Goal: Task Accomplishment & Management: Use online tool/utility

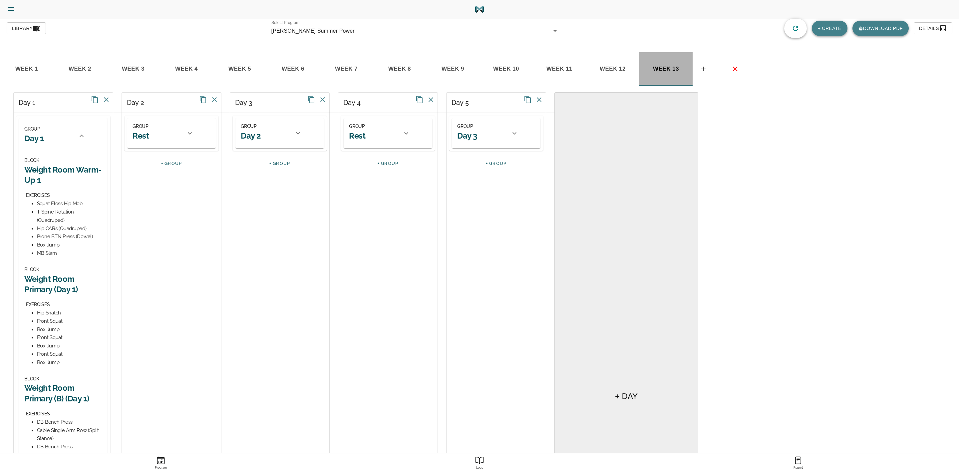
click at [665, 64] on span "week 13" at bounding box center [665, 69] width 45 height 10
click at [655, 69] on span "week 13" at bounding box center [665, 69] width 45 height 10
click at [703, 64] on button "basic tabs example" at bounding box center [703, 69] width 21 height 12
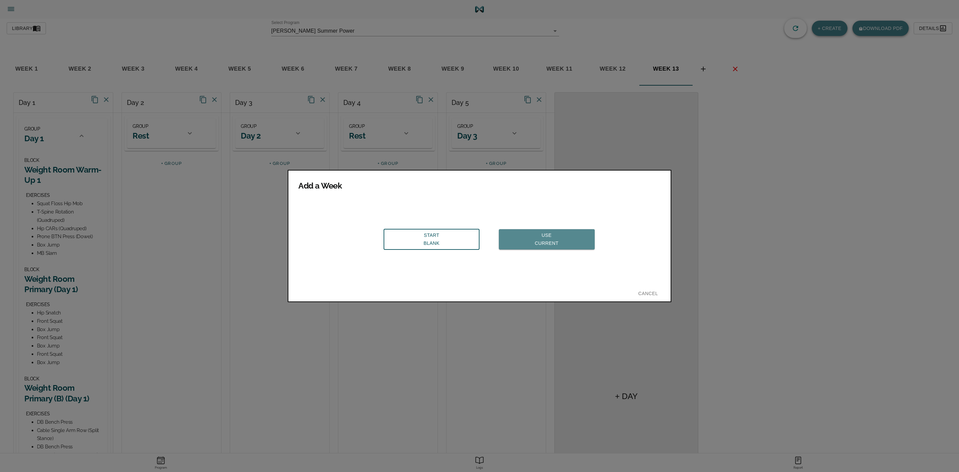
click at [526, 231] on span "Use Current" at bounding box center [546, 239] width 85 height 16
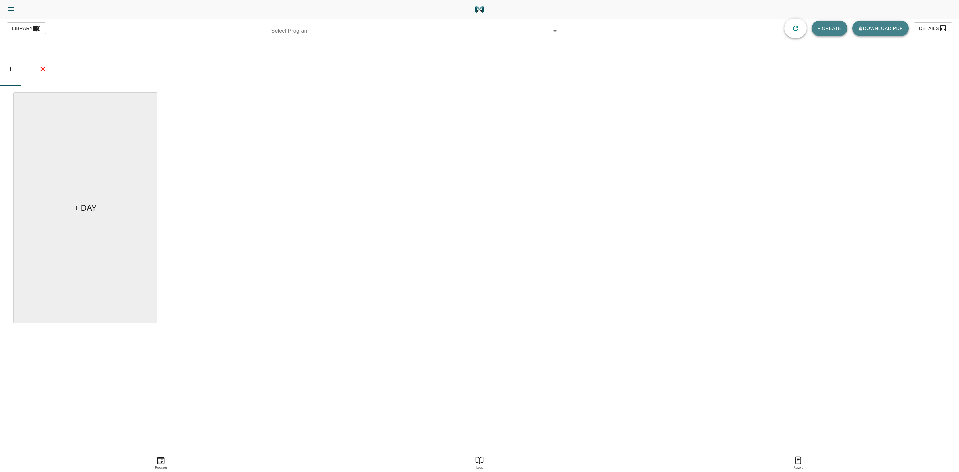
click at [533, 33] on body "[PERSON_NAME] Trainer Trainer Dashboard Program Builder Athlete Report One Rep …" at bounding box center [479, 254] width 959 height 509
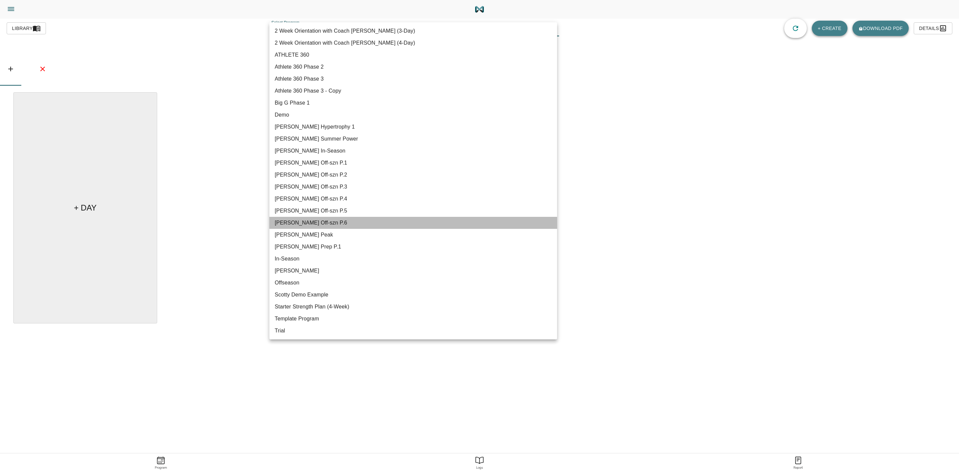
click at [316, 222] on li "[PERSON_NAME] Off-szn P.6" at bounding box center [413, 223] width 288 height 12
type input "616"
type input "[PERSON_NAME] Off-szn P.6"
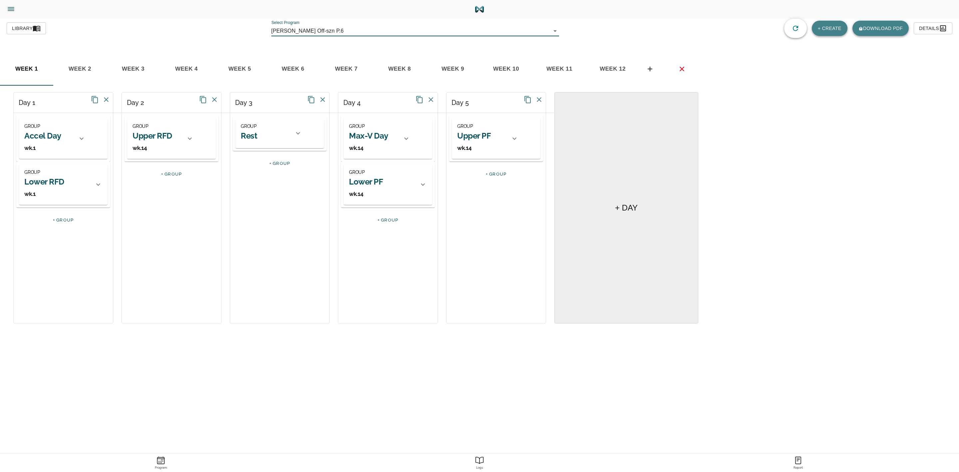
click at [615, 68] on span "week 12" at bounding box center [612, 69] width 45 height 10
click at [26, 28] on span "Library" at bounding box center [26, 28] width 29 height 8
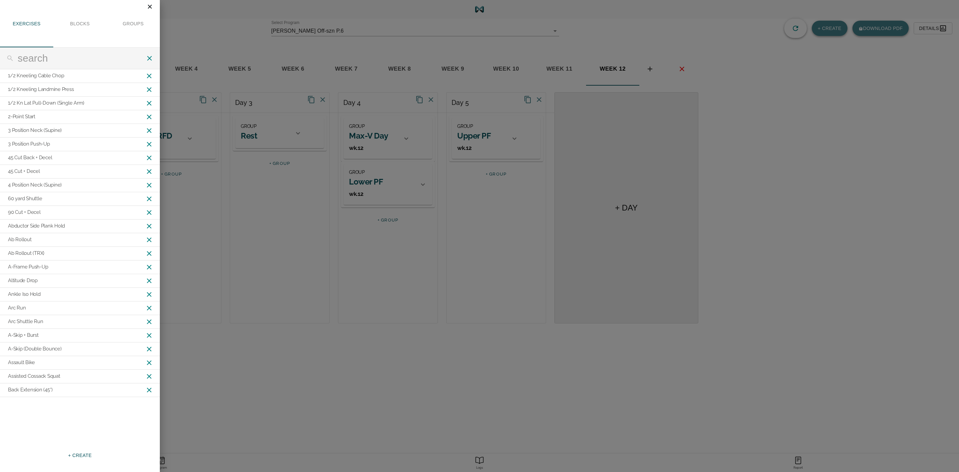
click at [147, 9] on icon "Close" at bounding box center [149, 6] width 7 height 7
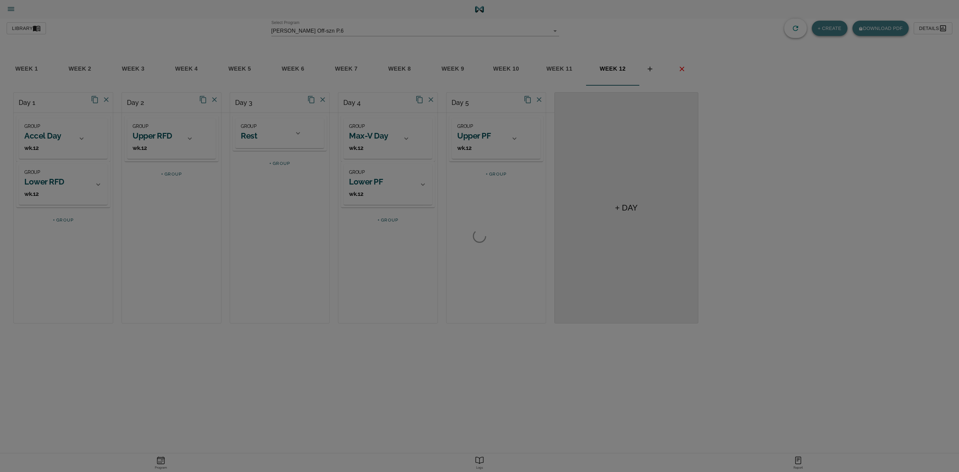
click at [29, 27] on div at bounding box center [479, 236] width 959 height 472
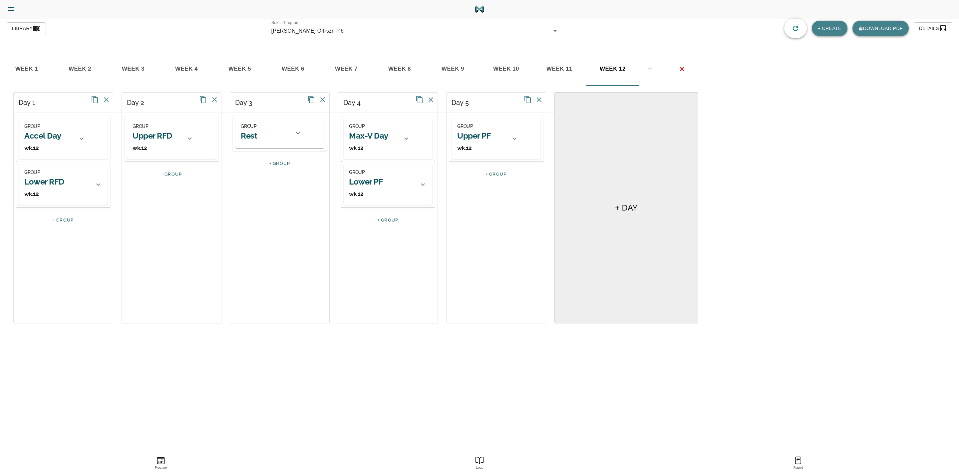
click at [8, 8] on icon "Menu" at bounding box center [11, 9] width 9 height 9
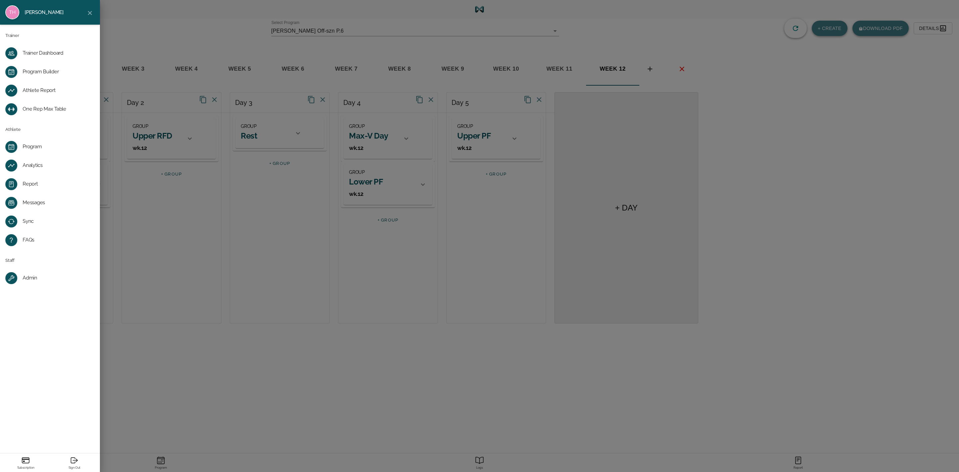
click at [40, 104] on link "One Rep Max Table" at bounding box center [50, 109] width 100 height 19
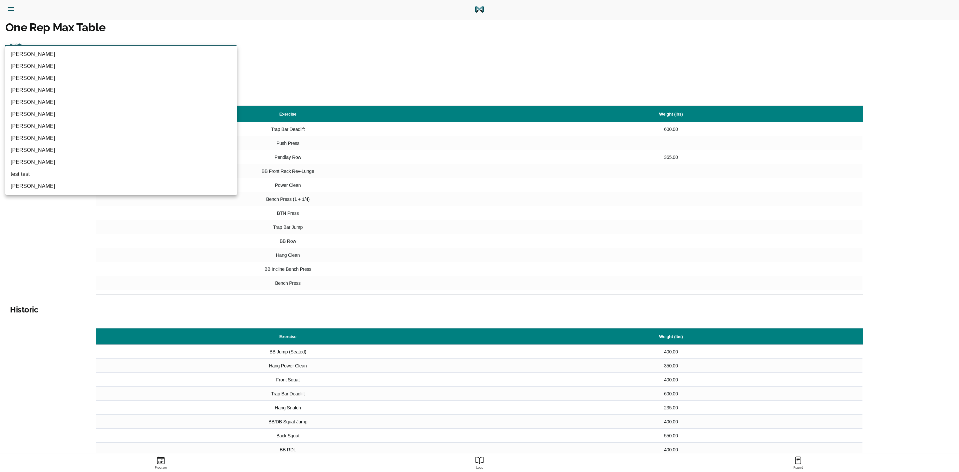
click at [217, 54] on body "Tylor Henry Trainer Trainer Dashboard Program Builder Athlete Report One Rep Ma…" at bounding box center [479, 267] width 959 height 535
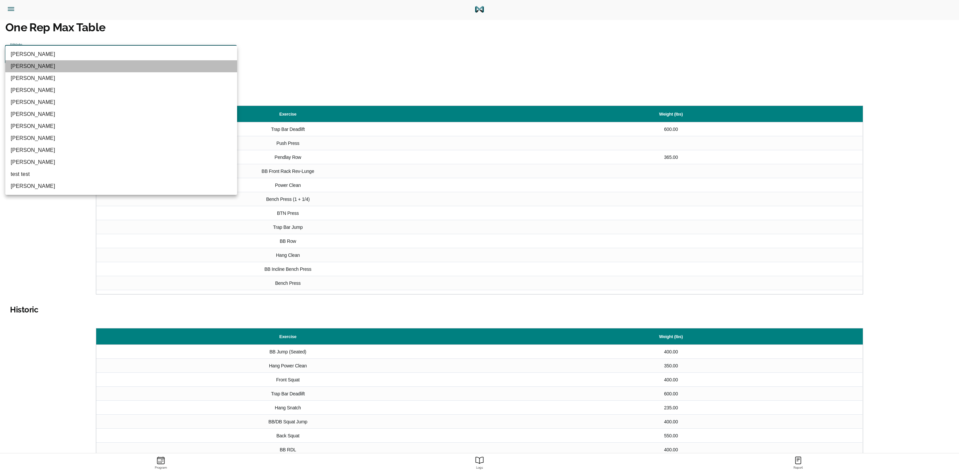
click at [167, 71] on li "graham hagstrom" at bounding box center [121, 66] width 232 height 12
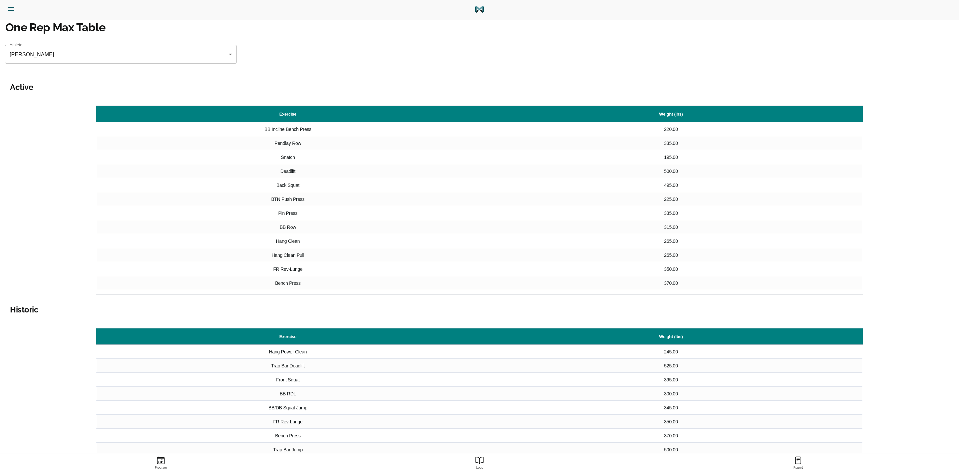
click at [163, 56] on body "Tylor Henry Trainer Trainer Dashboard Program Builder Athlete Report One Rep Ma…" at bounding box center [479, 267] width 959 height 535
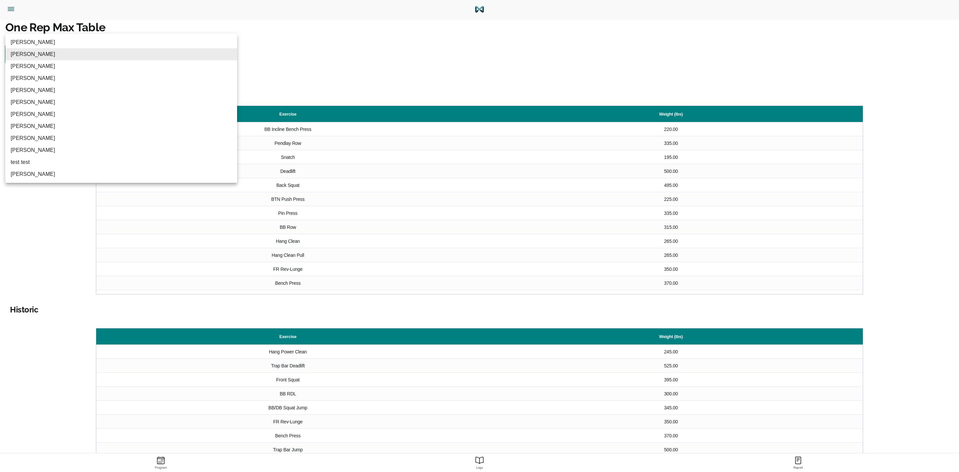
click at [13, 7] on div at bounding box center [479, 236] width 959 height 472
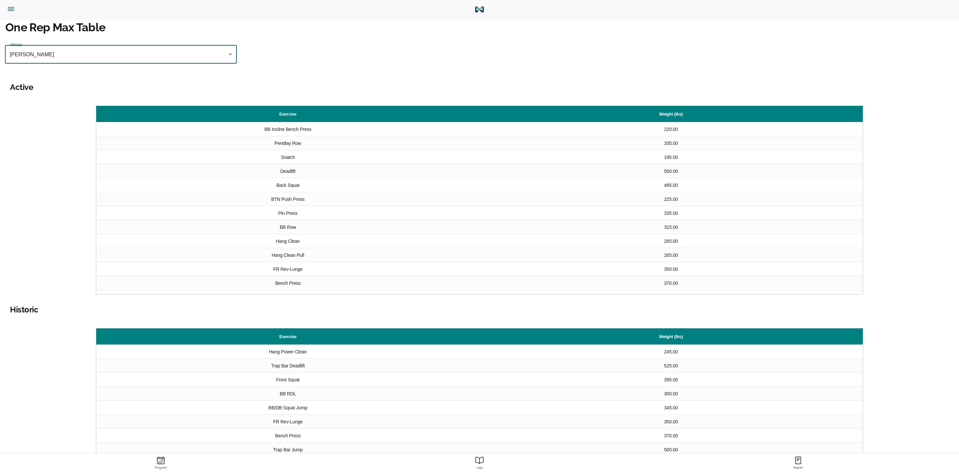
click at [12, 9] on icon "Menu" at bounding box center [11, 9] width 9 height 9
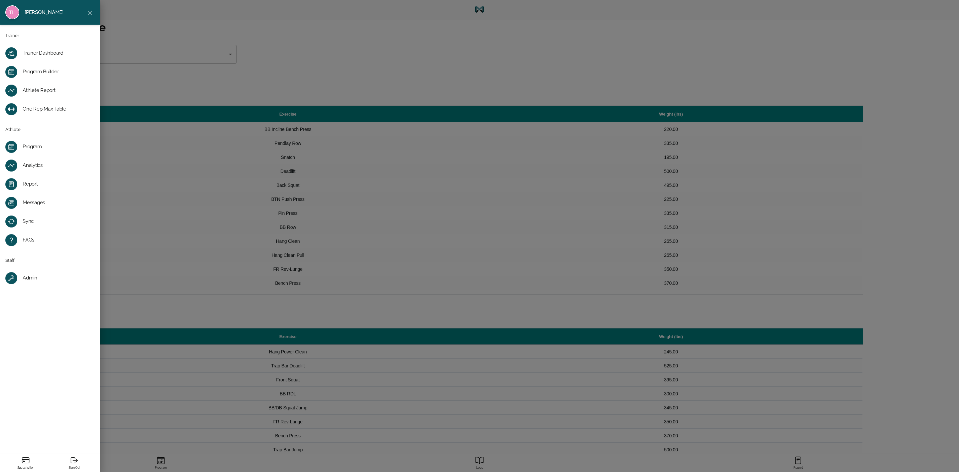
click at [45, 73] on div "Program Builder" at bounding box center [55, 72] width 65 height 7
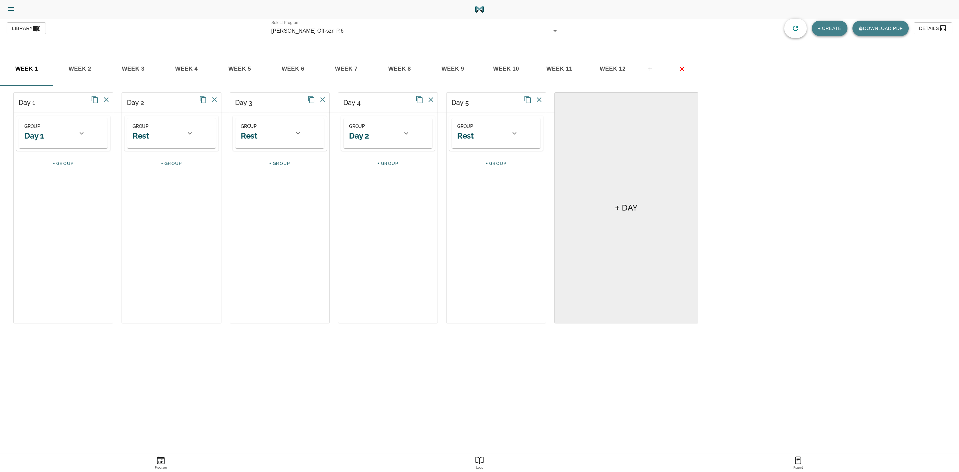
click at [605, 69] on span "week 12" at bounding box center [612, 69] width 45 height 10
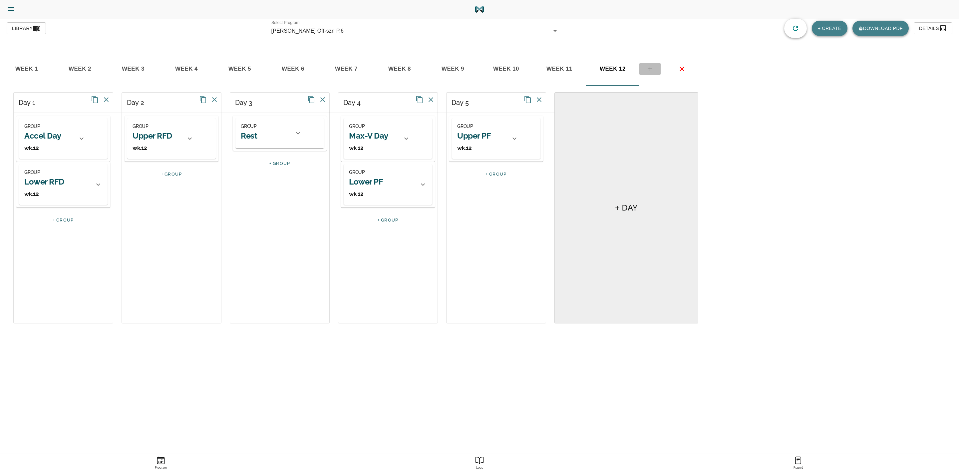
click at [651, 66] on icon "basic tabs example" at bounding box center [650, 69] width 8 height 8
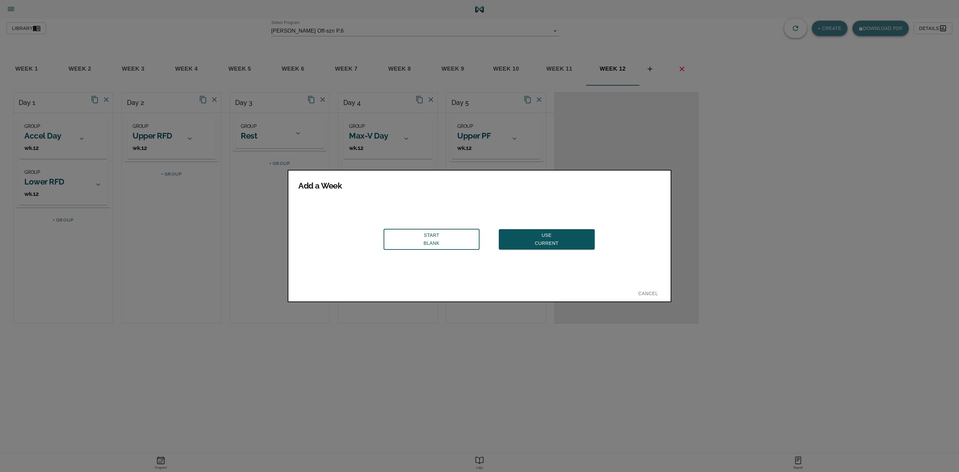
click at [540, 235] on span "Use Current" at bounding box center [546, 239] width 85 height 16
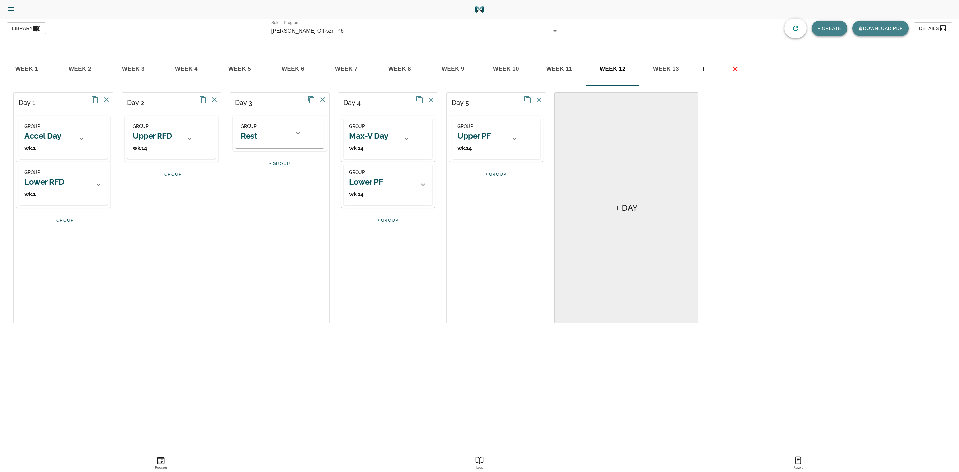
click at [667, 66] on span "week 13" at bounding box center [665, 69] width 45 height 10
click at [664, 67] on span "week 13" at bounding box center [665, 69] width 45 height 10
click at [53, 133] on h2 "Accel Day" at bounding box center [42, 136] width 37 height 10
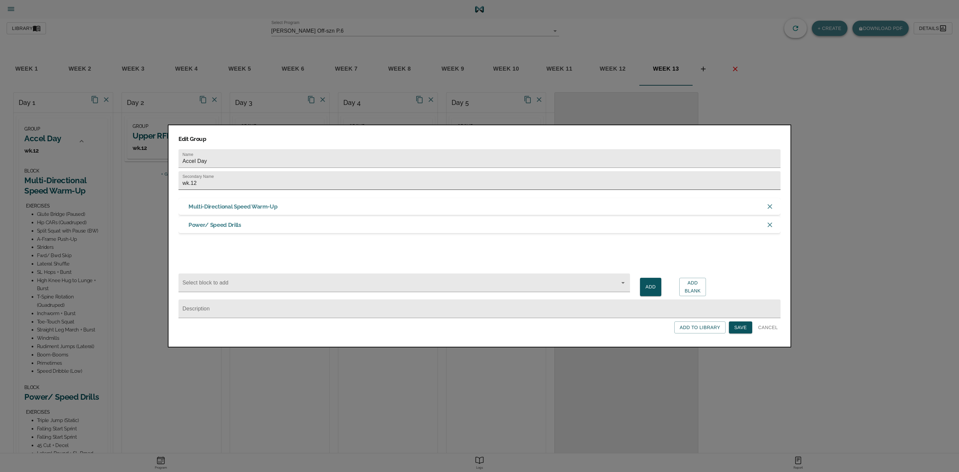
click at [216, 184] on input "wk.12" at bounding box center [479, 180] width 602 height 19
type input "wk.13"
click at [230, 157] on input "Accel Day" at bounding box center [479, 158] width 602 height 19
type input "Accel Day-Deload"
click at [741, 330] on span "Save" at bounding box center [740, 327] width 13 height 8
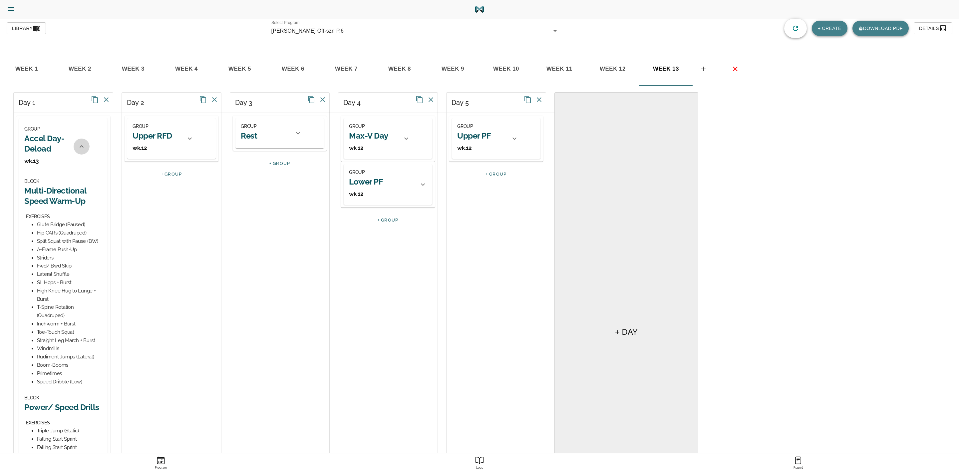
click at [82, 144] on icon at bounding box center [82, 147] width 8 height 8
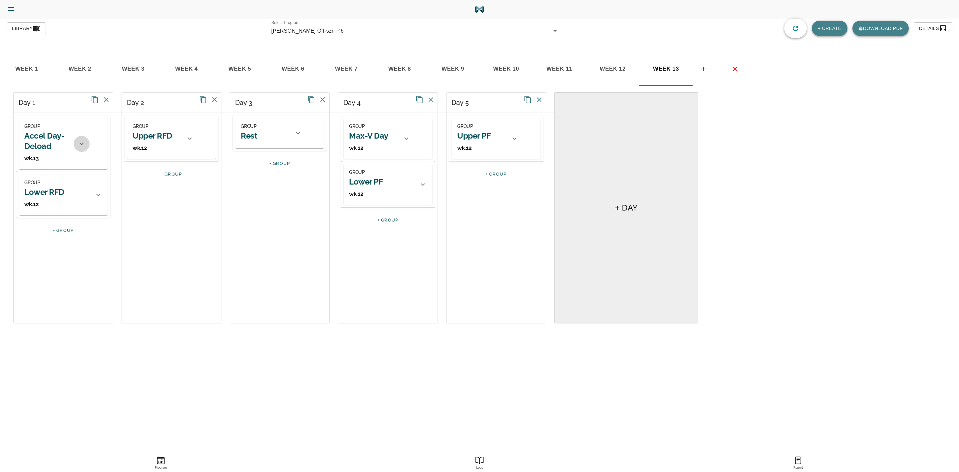
click at [86, 141] on div at bounding box center [82, 144] width 16 height 16
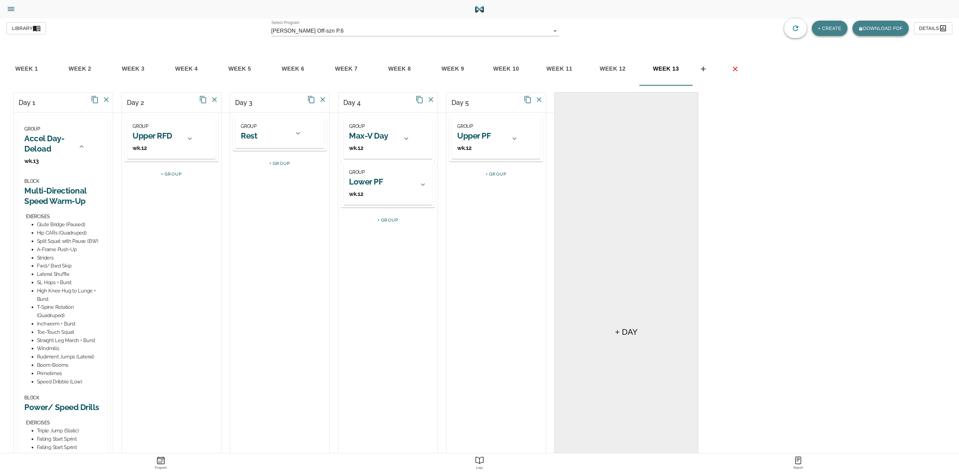
click at [47, 138] on h2 "Accel Day-Deload" at bounding box center [48, 143] width 49 height 21
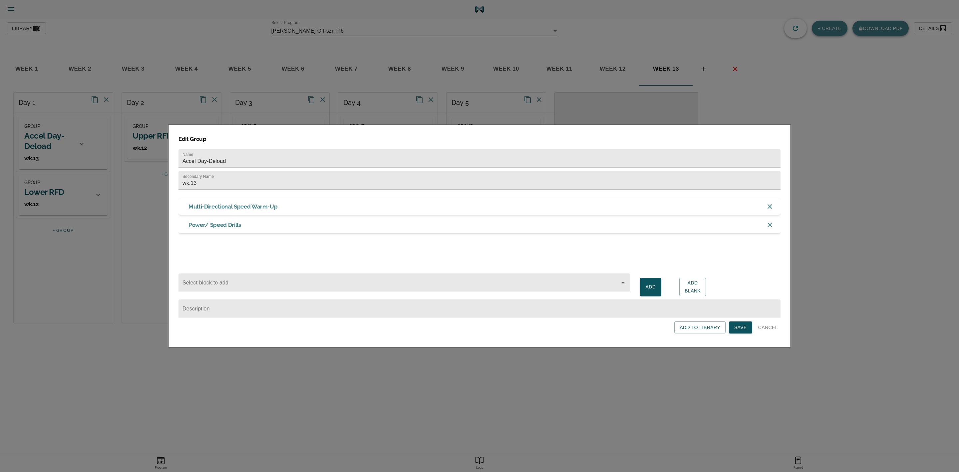
click at [741, 327] on span "Save" at bounding box center [740, 327] width 13 height 8
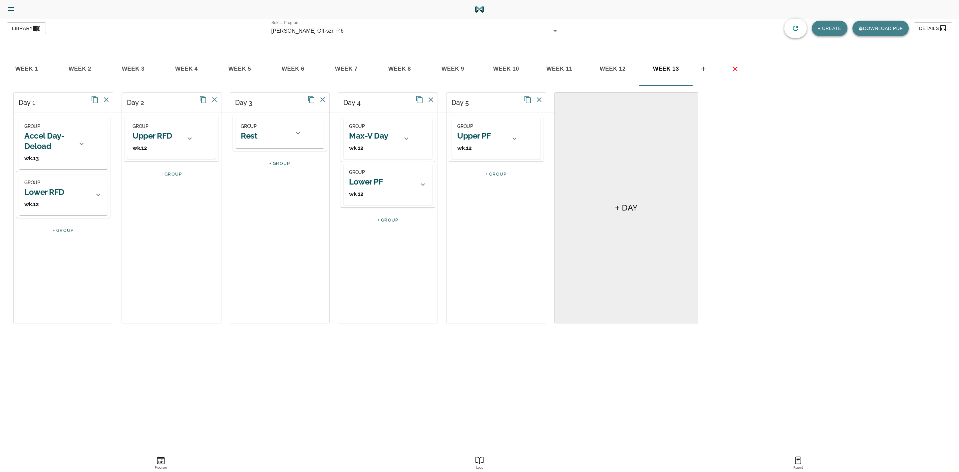
click at [81, 144] on icon at bounding box center [82, 144] width 8 height 8
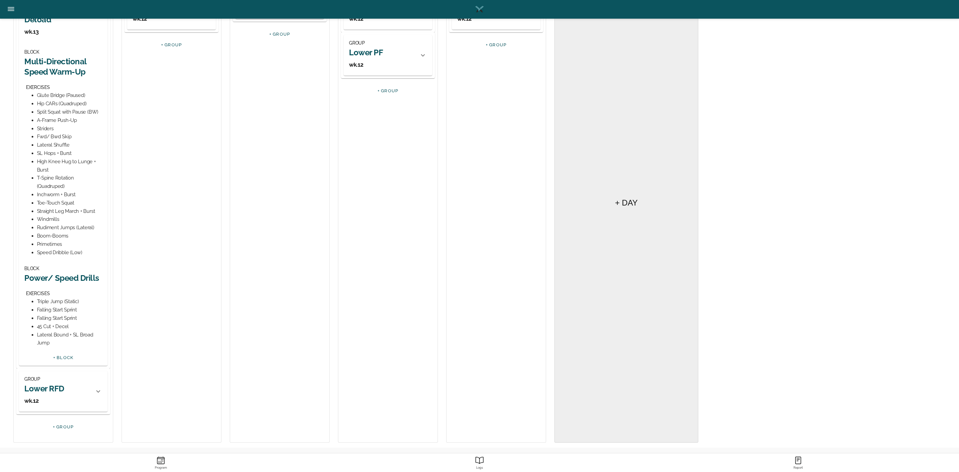
scroll to position [130, 0]
click at [77, 277] on h2 "Power/ Speed Drills" at bounding box center [63, 277] width 78 height 10
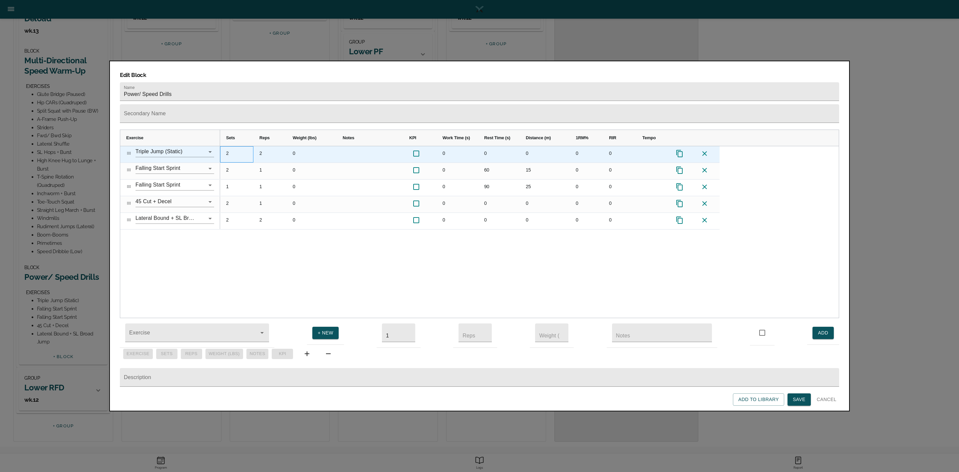
click at [227, 146] on div "2" at bounding box center [236, 154] width 33 height 16
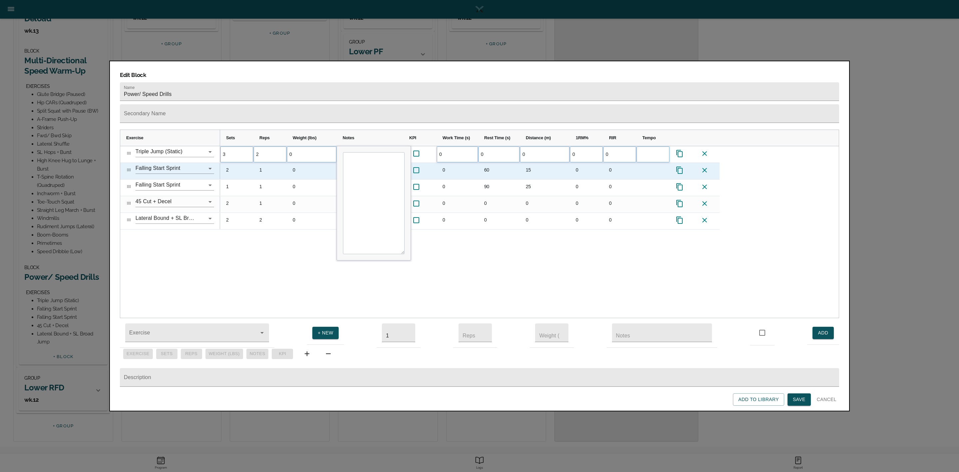
scroll to position [0, 0]
click at [229, 163] on div "2" at bounding box center [236, 171] width 33 height 16
click at [532, 163] on div "15" at bounding box center [545, 171] width 50 height 16
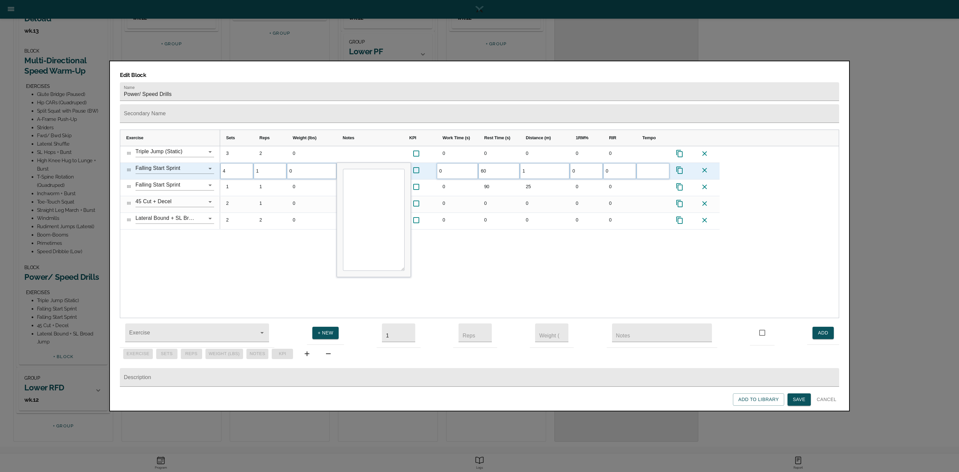
type input "10"
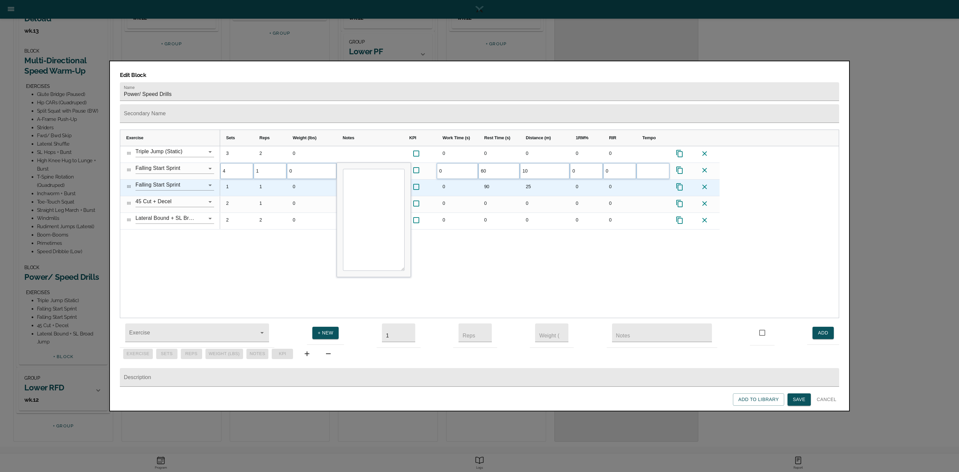
click at [533, 179] on div "25" at bounding box center [545, 187] width 50 height 16
type input "15"
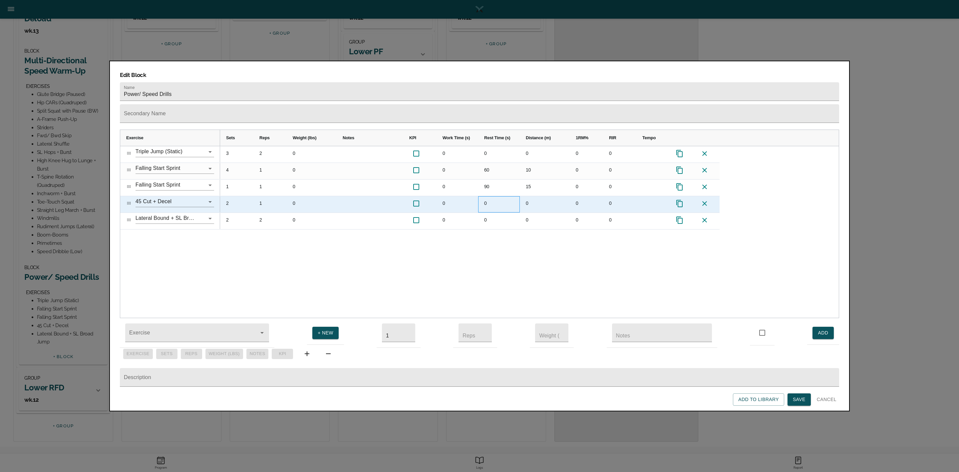
click at [511, 196] on div "0" at bounding box center [499, 204] width 42 height 16
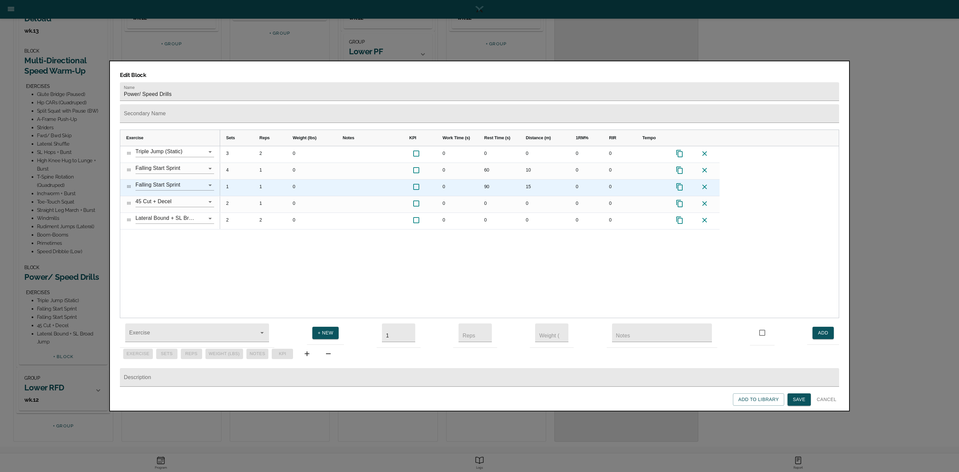
click at [227, 179] on div "1" at bounding box center [236, 187] width 33 height 16
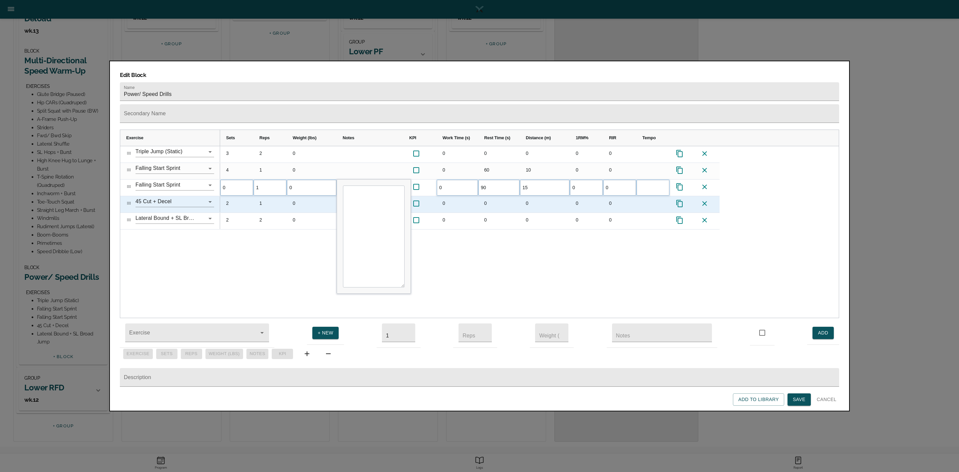
click at [259, 196] on div "1" at bounding box center [269, 204] width 33 height 16
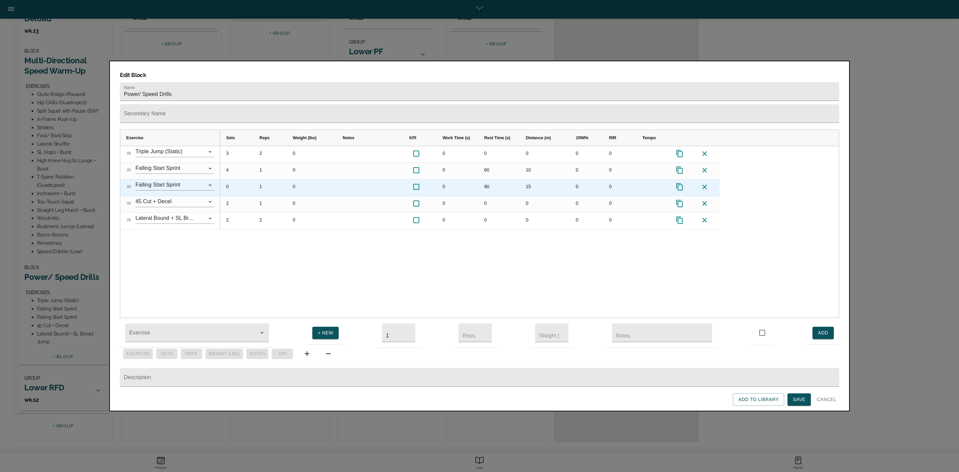
click at [528, 179] on div "15" at bounding box center [545, 187] width 50 height 16
type input "25"
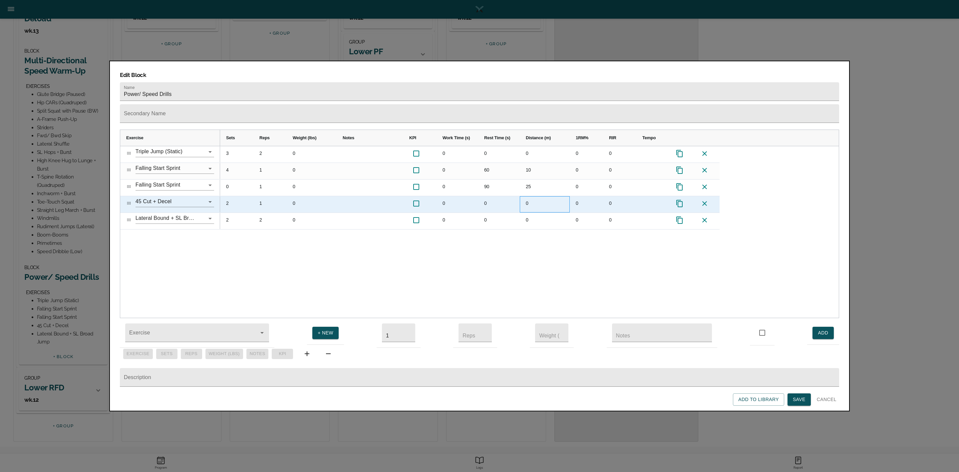
click at [542, 196] on div "0" at bounding box center [545, 204] width 50 height 16
click at [230, 196] on div "2" at bounding box center [236, 204] width 33 height 16
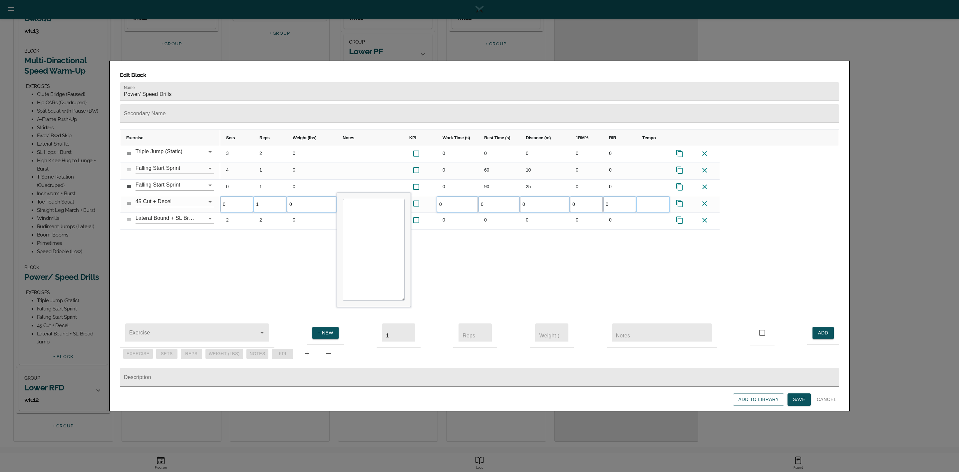
click at [240, 225] on div "3 2 0 0 0 0 0 0 4 1 0 0 60 10 0 0 0 1 0 0 90 25 0 0 0 1 0 0 0 0 0 0 2 2 0 0" at bounding box center [529, 232] width 619 height 172
click at [801, 399] on span "Save" at bounding box center [799, 399] width 13 height 8
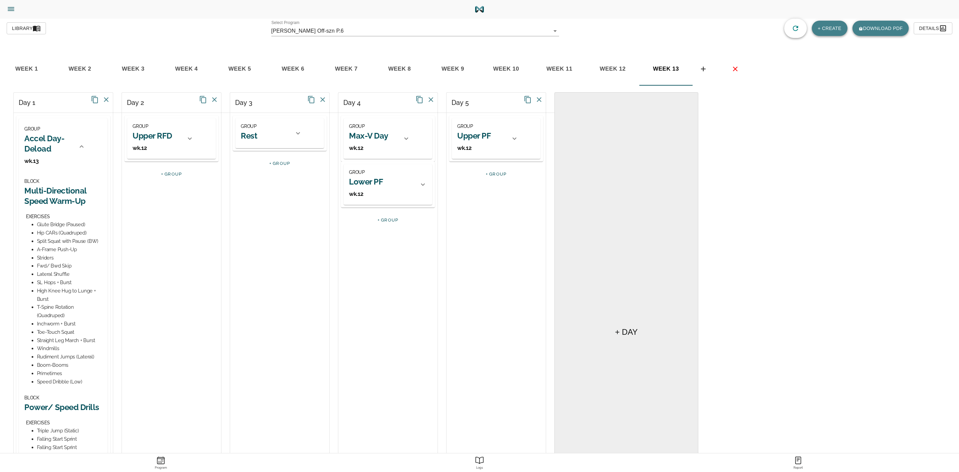
click at [80, 146] on icon at bounding box center [82, 147] width 8 height 8
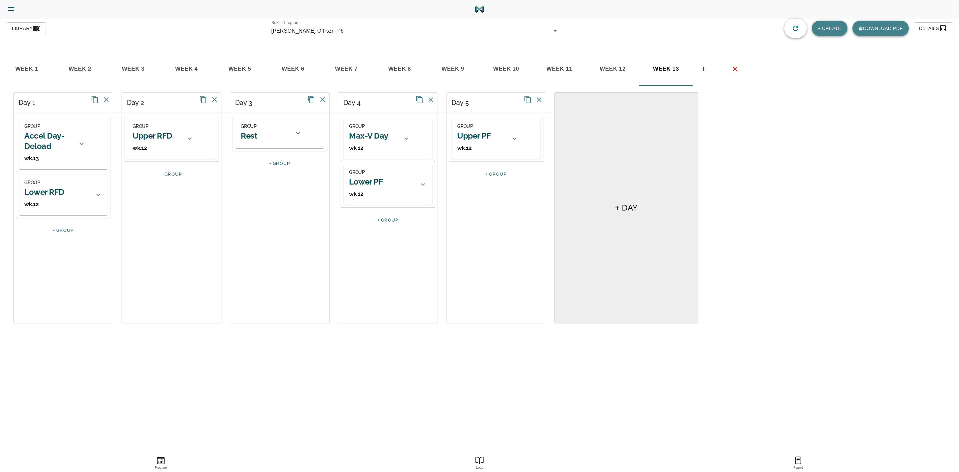
click at [54, 194] on h2 "Lower RFD" at bounding box center [44, 192] width 40 height 10
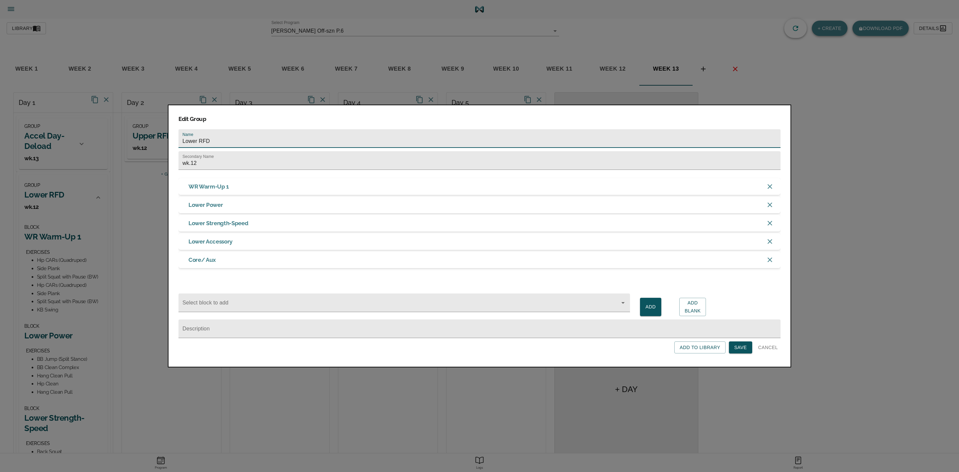
click at [233, 135] on input "Lower RFD" at bounding box center [479, 138] width 602 height 19
type input "Lower RFD-Delaod"
click at [739, 350] on span "Save" at bounding box center [740, 347] width 13 height 8
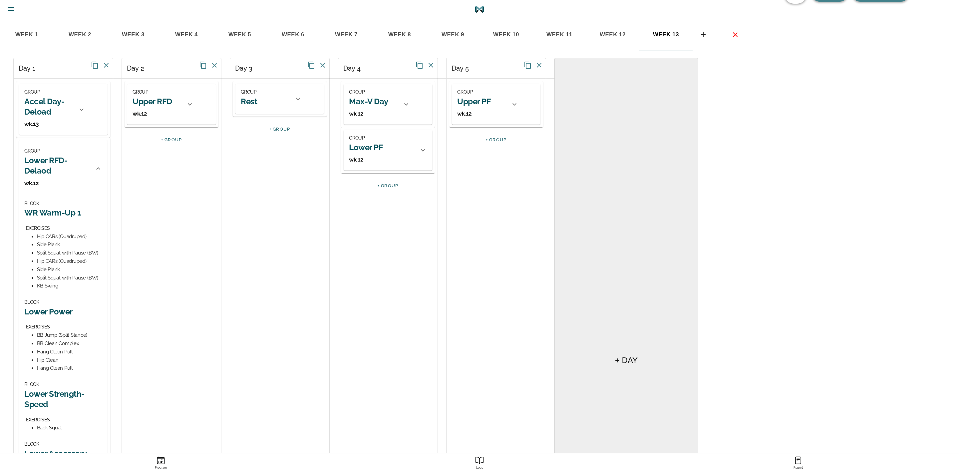
scroll to position [50, 0]
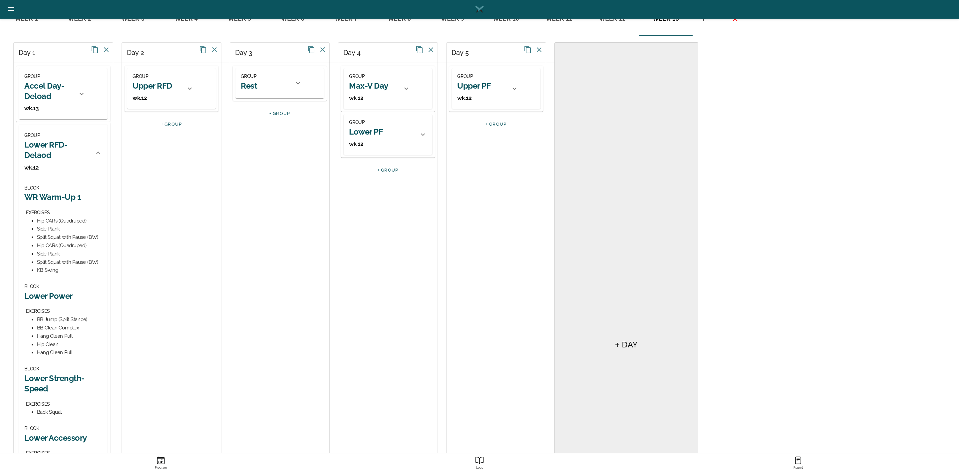
click at [44, 142] on h2 "Lower RFD-Delaod" at bounding box center [57, 150] width 66 height 21
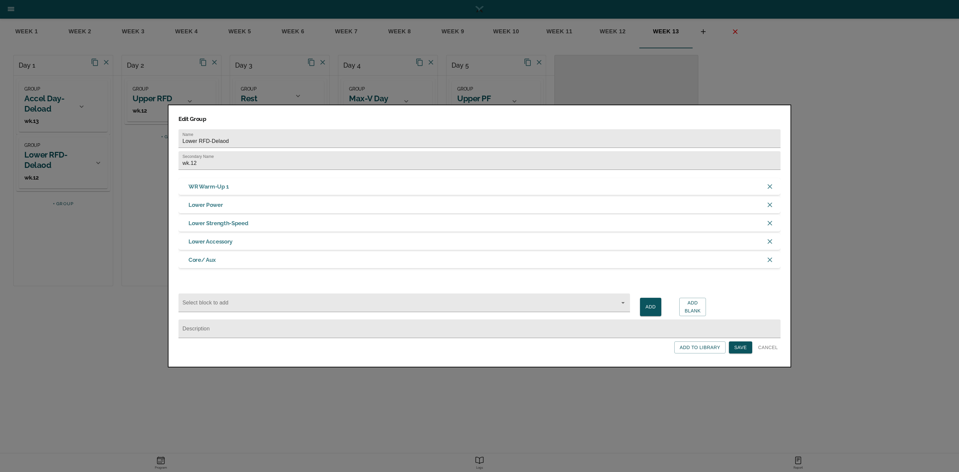
scroll to position [37, 0]
click at [248, 158] on input "wk.12" at bounding box center [479, 160] width 602 height 19
type input "wk.13"
click at [735, 351] on span "Save" at bounding box center [740, 347] width 13 height 8
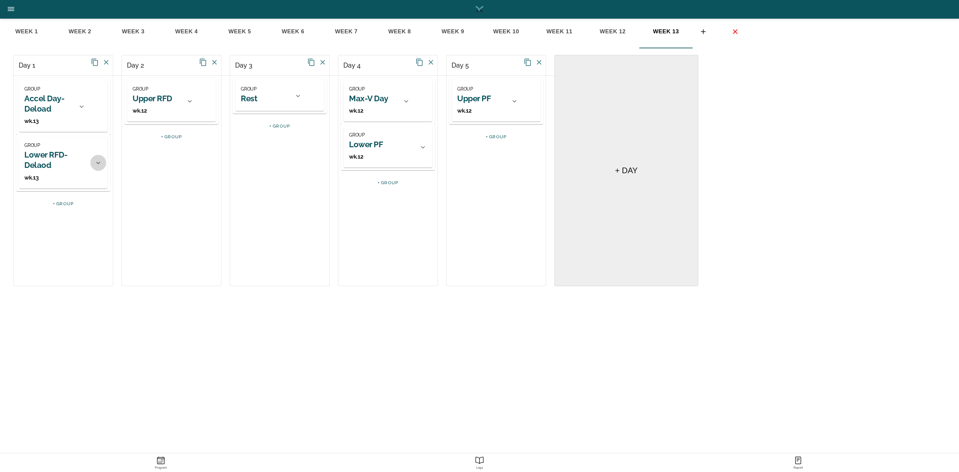
click at [96, 163] on icon at bounding box center [98, 163] width 8 height 8
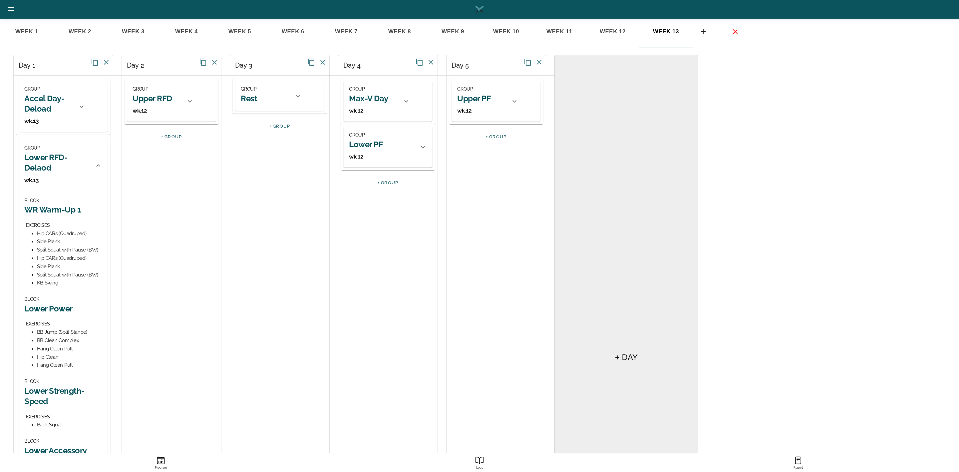
scroll to position [87, 0]
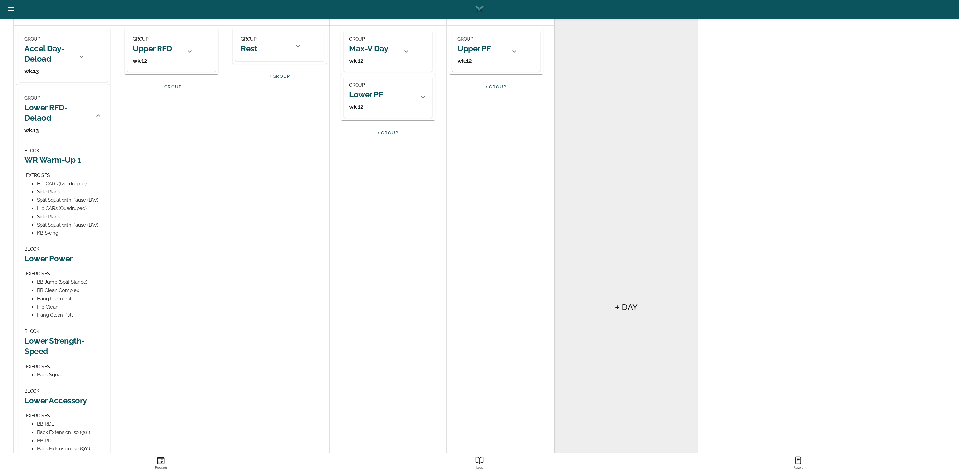
click at [61, 260] on h2 "Lower Power" at bounding box center [63, 258] width 78 height 10
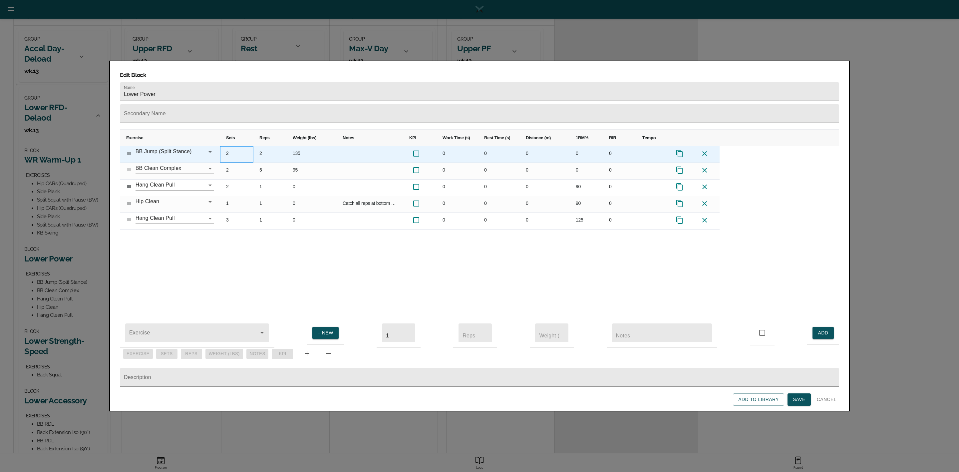
click at [230, 146] on div "2" at bounding box center [236, 154] width 33 height 16
click at [264, 146] on div "2" at bounding box center [269, 154] width 33 height 16
click at [316, 146] on div "135" at bounding box center [312, 154] width 50 height 16
type input "95"
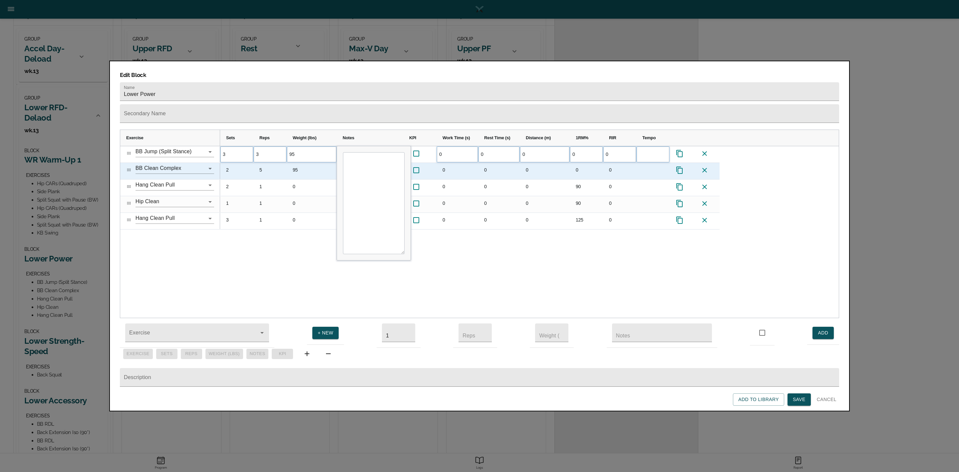
click at [311, 163] on div "95" at bounding box center [312, 171] width 50 height 16
click at [305, 163] on div "95" at bounding box center [312, 171] width 50 height 16
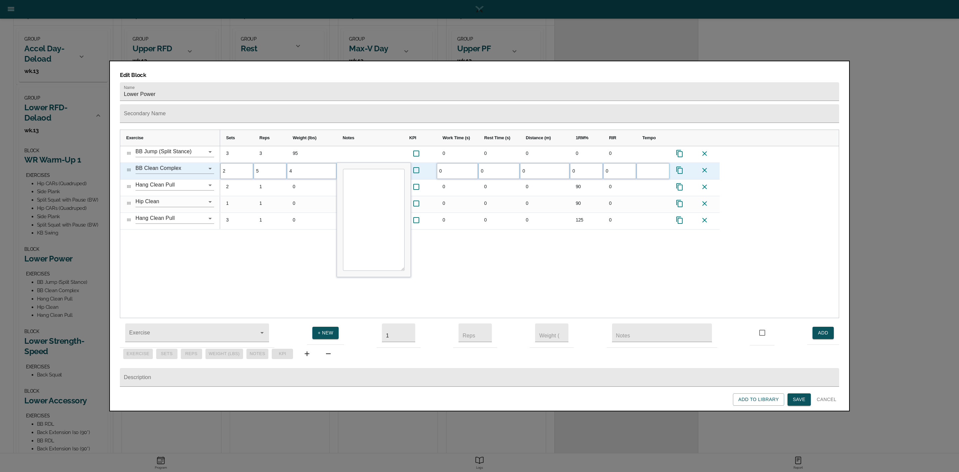
type input "45"
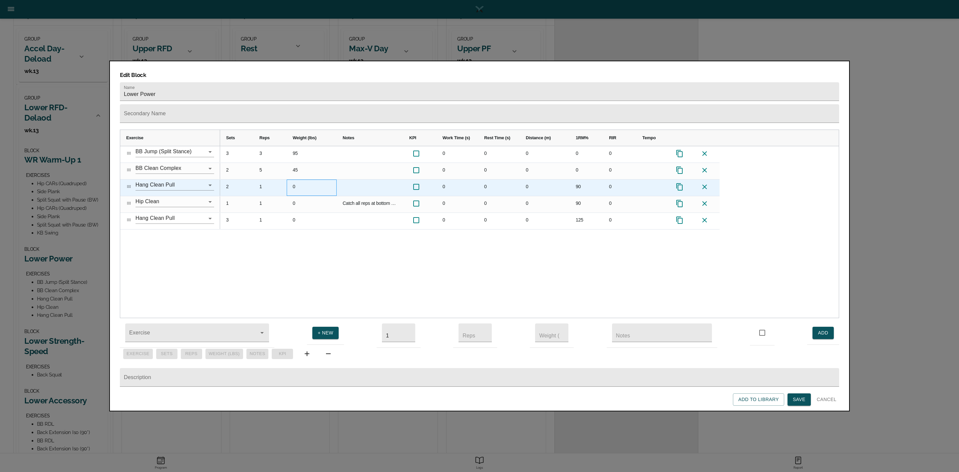
click at [303, 179] on div "0" at bounding box center [312, 187] width 50 height 16
click at [259, 179] on div "1" at bounding box center [269, 187] width 33 height 16
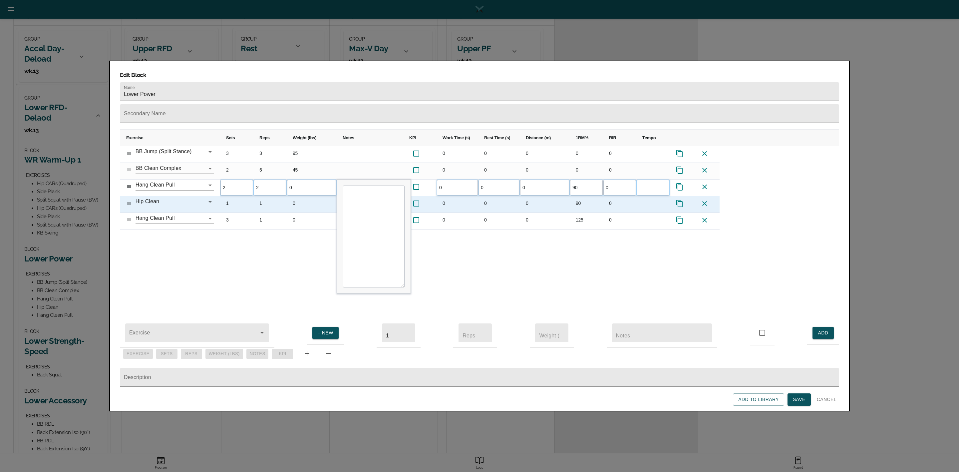
click at [284, 196] on div "1" at bounding box center [269, 204] width 33 height 16
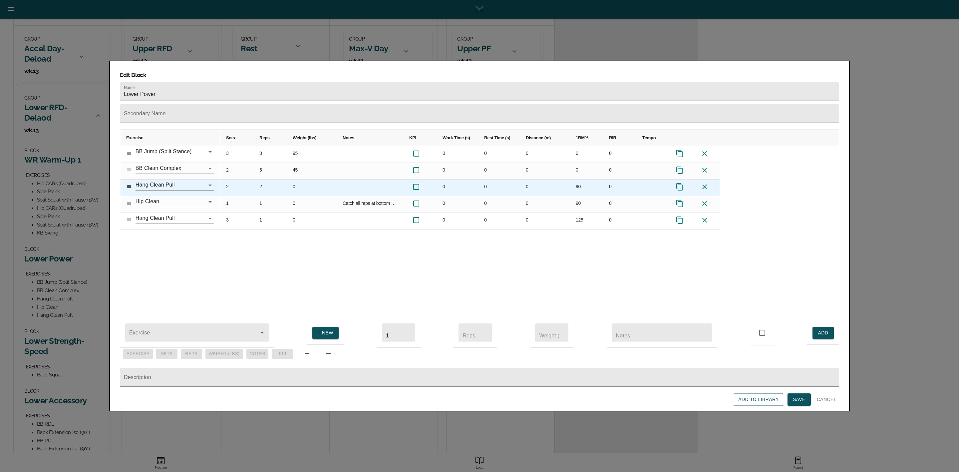
click at [573, 179] on div "90" at bounding box center [586, 187] width 33 height 16
type input "75"
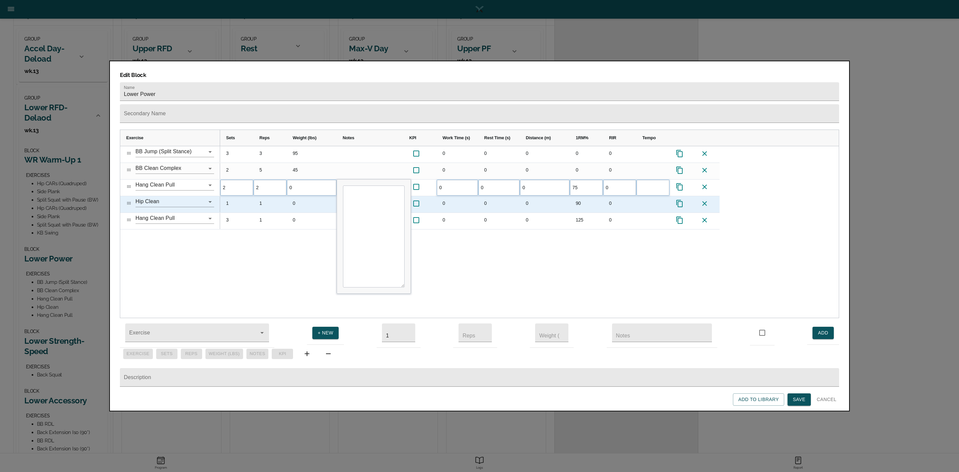
click at [568, 196] on div "0" at bounding box center [545, 204] width 50 height 16
click at [230, 196] on div "1" at bounding box center [236, 204] width 33 height 16
click at [263, 196] on div "1" at bounding box center [269, 204] width 33 height 16
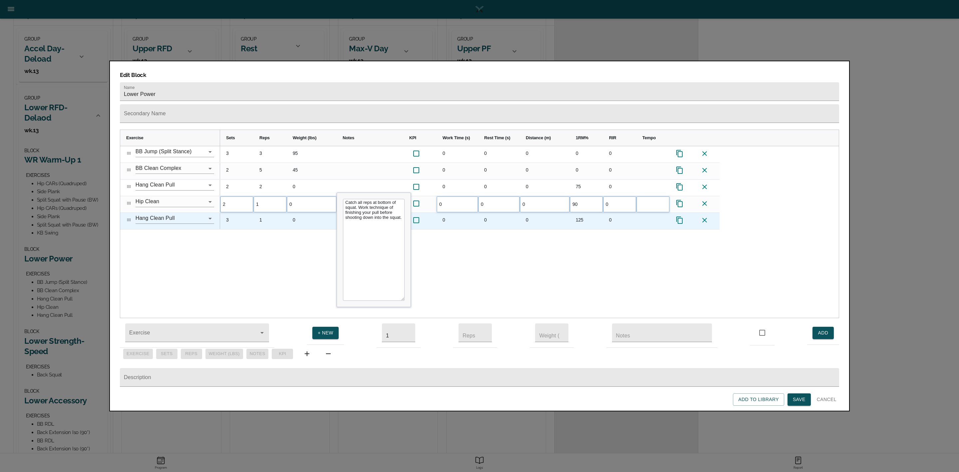
type input "2"
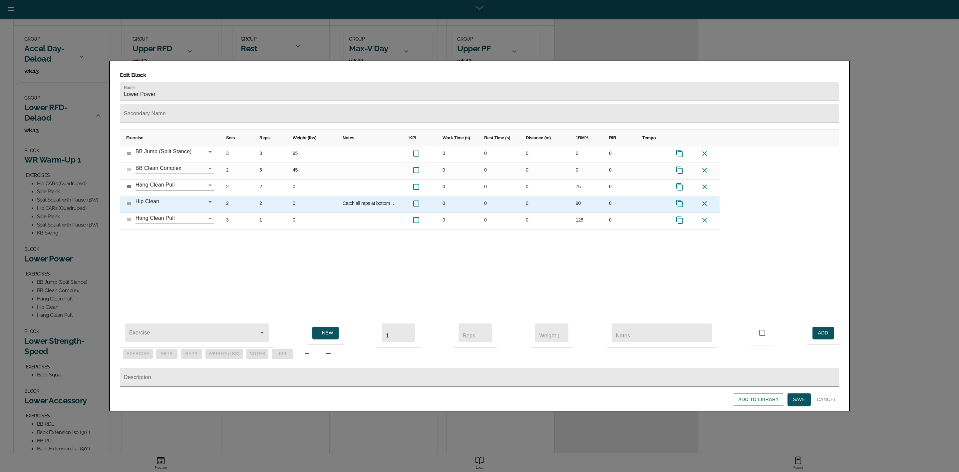
click at [594, 196] on div "90" at bounding box center [586, 204] width 33 height 16
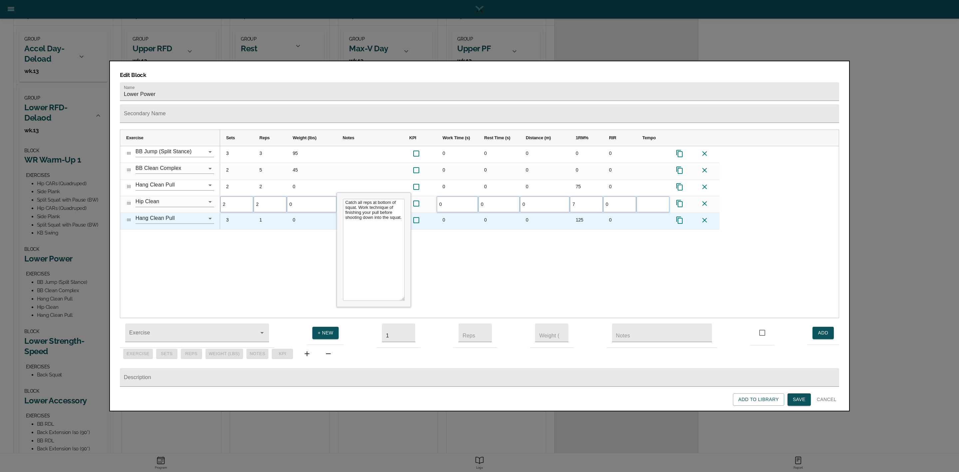
type input "70"
click at [550, 213] on div "0" at bounding box center [545, 221] width 50 height 16
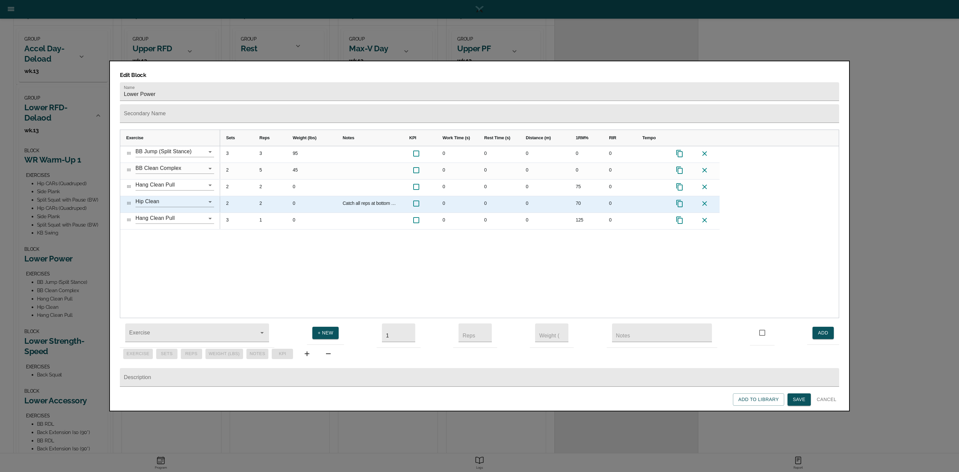
click at [225, 196] on div "2" at bounding box center [236, 204] width 33 height 16
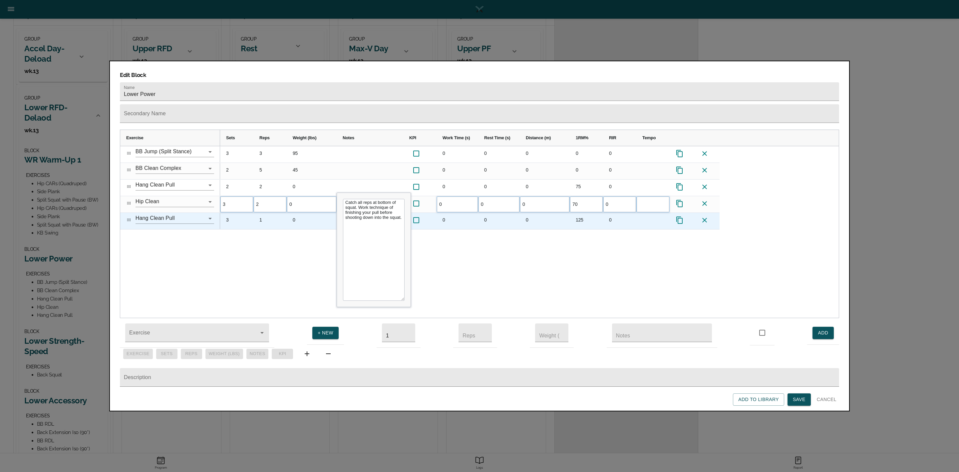
click at [231, 213] on div "3" at bounding box center [236, 221] width 33 height 16
click at [262, 213] on div "1" at bounding box center [269, 221] width 33 height 16
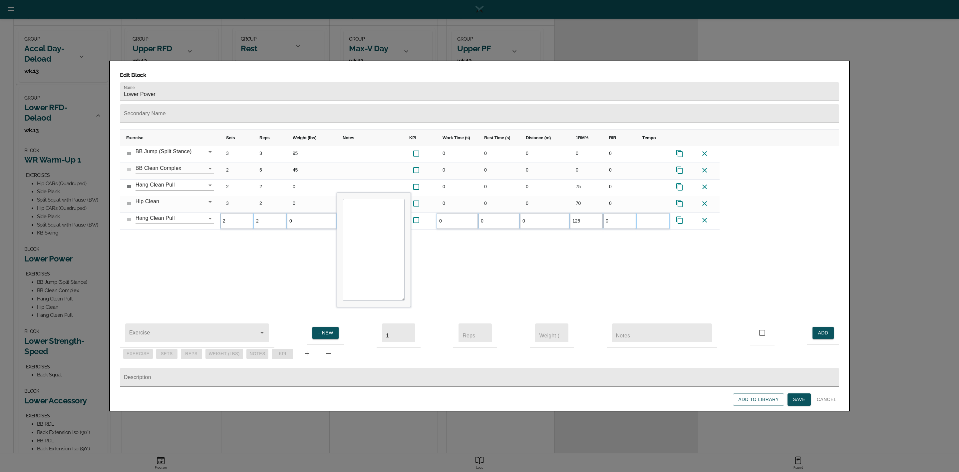
click at [274, 234] on div "3 3 95 0 0 0 0 0 2 5 45 0 0 0 0 0 2 2 0 0 0 0 75 0 3 2 0 Catch all reps at bott…" at bounding box center [529, 232] width 619 height 172
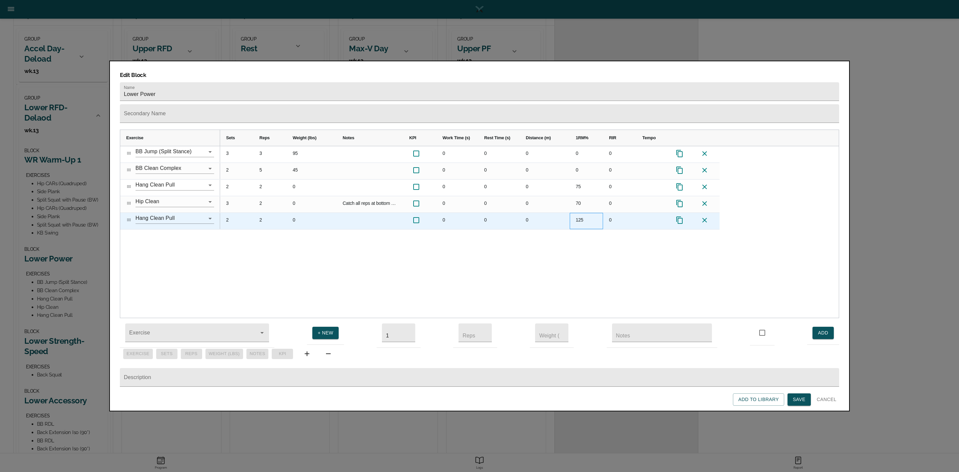
click at [591, 213] on div "125" at bounding box center [586, 221] width 33 height 16
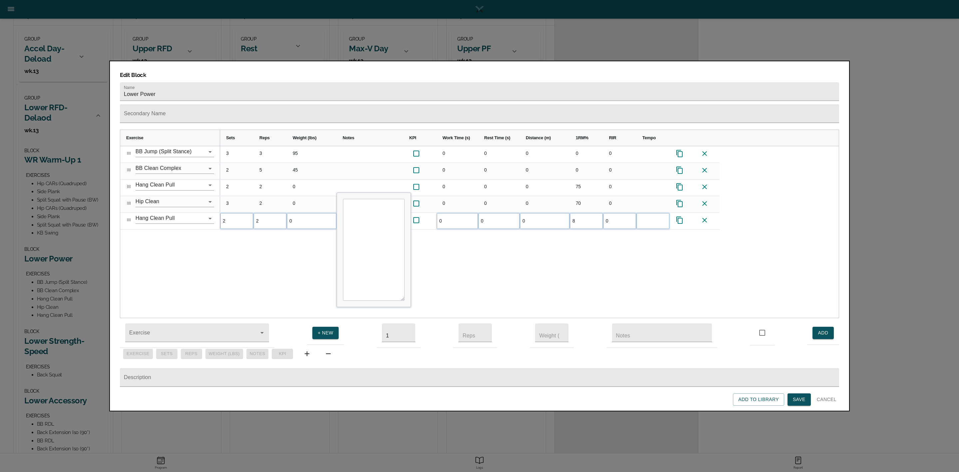
type input "80"
click at [585, 249] on div "3 3 95 0 0 0 0 0 2 5 45 0 0 0 0 0 2 2 0 0 0 0 75 0 3 2 0 Catch all reps at bott…" at bounding box center [529, 232] width 619 height 172
click at [571, 250] on div "3 3 95 0 0 0 0 0 2 5 45 0 0 0 0 0 2 2 0 0 0 0 75 0 3 2 0 Catch all reps at bott…" at bounding box center [529, 232] width 619 height 172
click at [804, 402] on span "Save" at bounding box center [799, 399] width 13 height 8
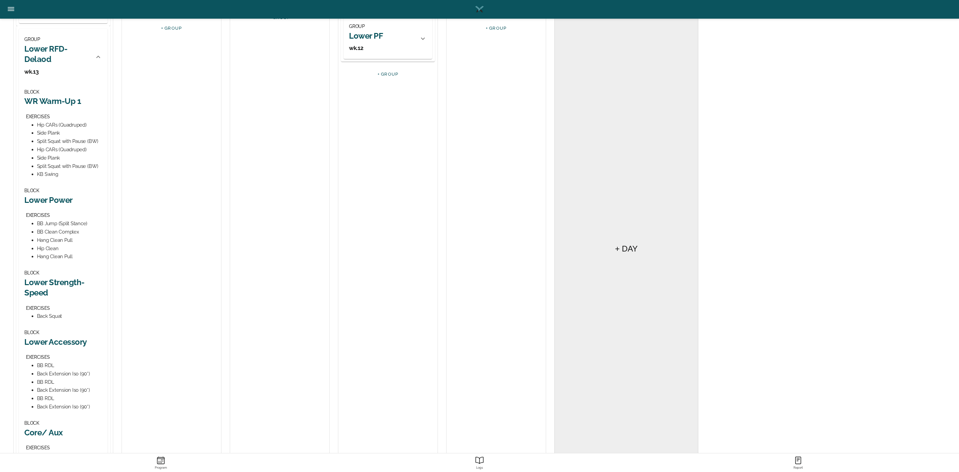
scroll to position [200, 0]
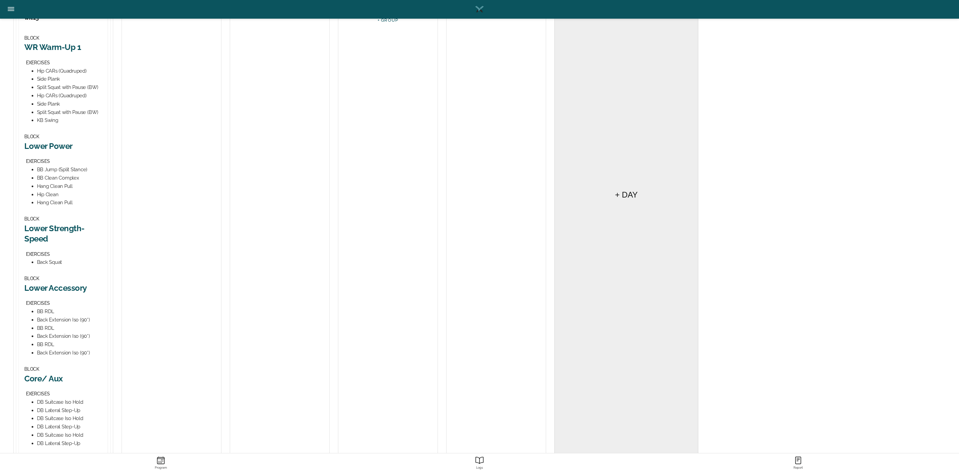
click at [64, 225] on h2 "Lower Strength-Speed" at bounding box center [63, 233] width 78 height 21
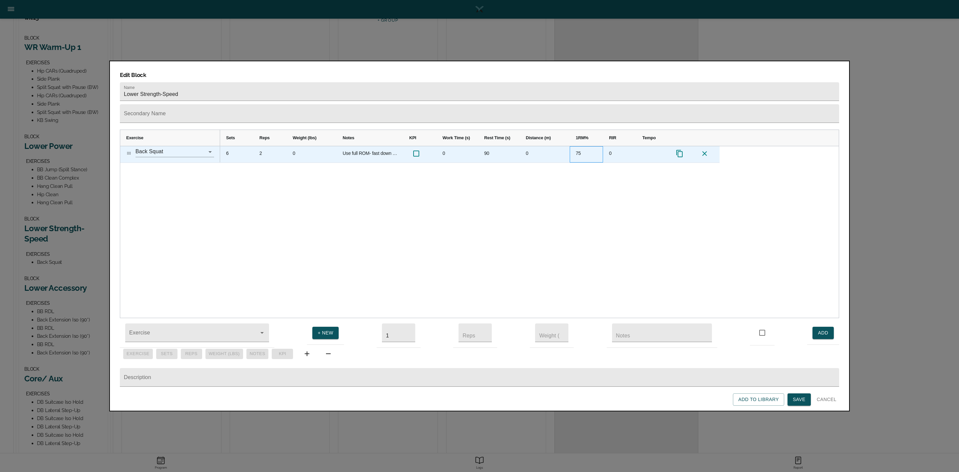
click at [581, 146] on div "75" at bounding box center [586, 154] width 33 height 16
click at [580, 146] on div "75" at bounding box center [586, 154] width 33 height 16
type input "65"
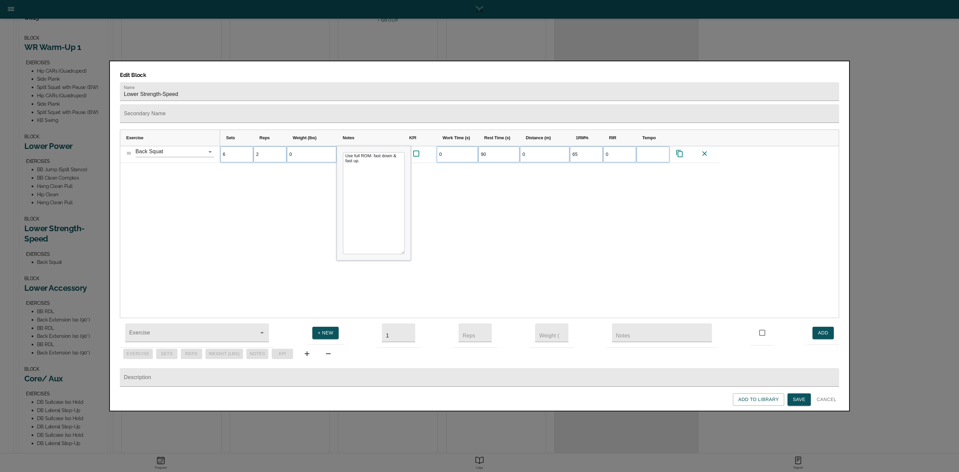
click at [553, 168] on div "6 2 0 Use full ROM- fast down & fast up. 0 90 0 65 0" at bounding box center [529, 232] width 619 height 172
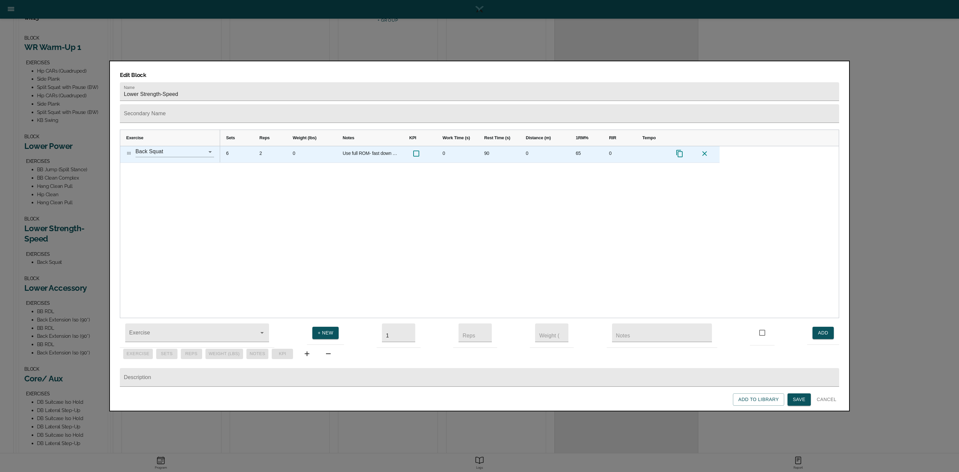
click at [225, 146] on div "6" at bounding box center [236, 154] width 33 height 16
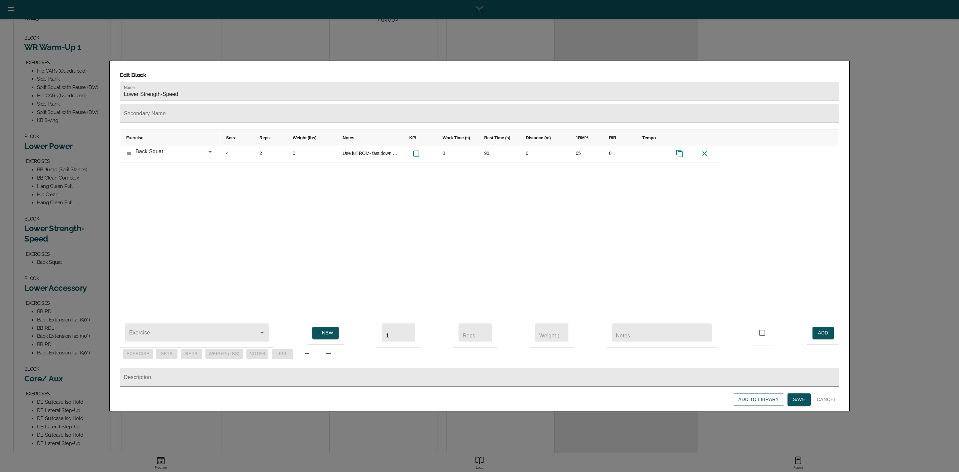
click at [273, 172] on div "4 2 0 Use full ROM- fast down & fast up. 0 90 0 65 0" at bounding box center [529, 232] width 619 height 172
click at [793, 402] on span "Save" at bounding box center [799, 399] width 13 height 8
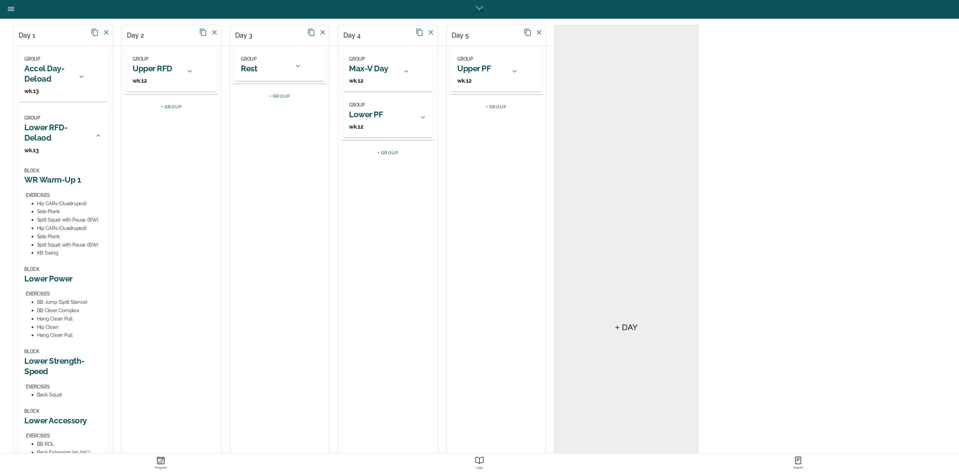
scroll to position [250, 0]
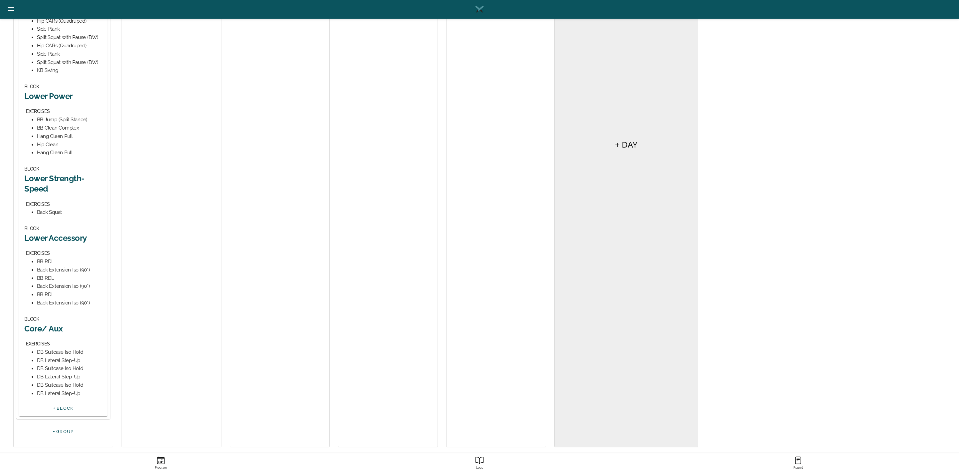
click at [53, 239] on h2 "Lower Accessory" at bounding box center [63, 238] width 78 height 10
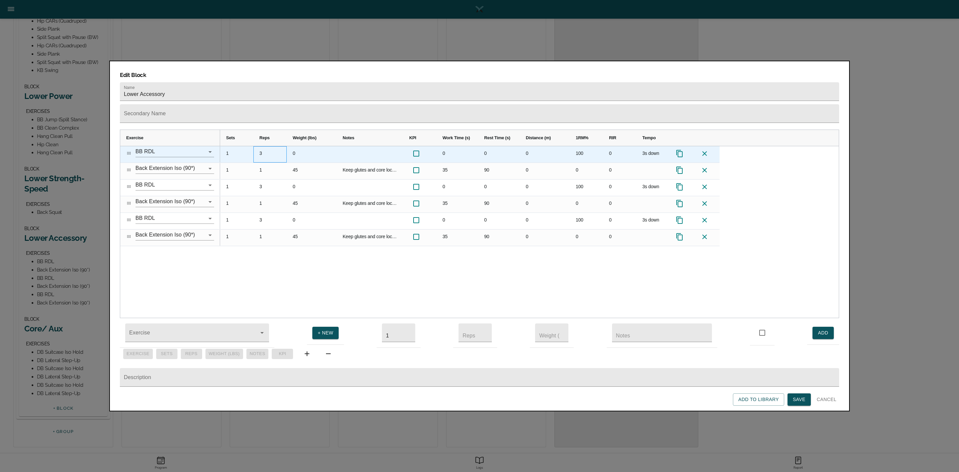
click at [263, 146] on div "3" at bounding box center [269, 154] width 33 height 16
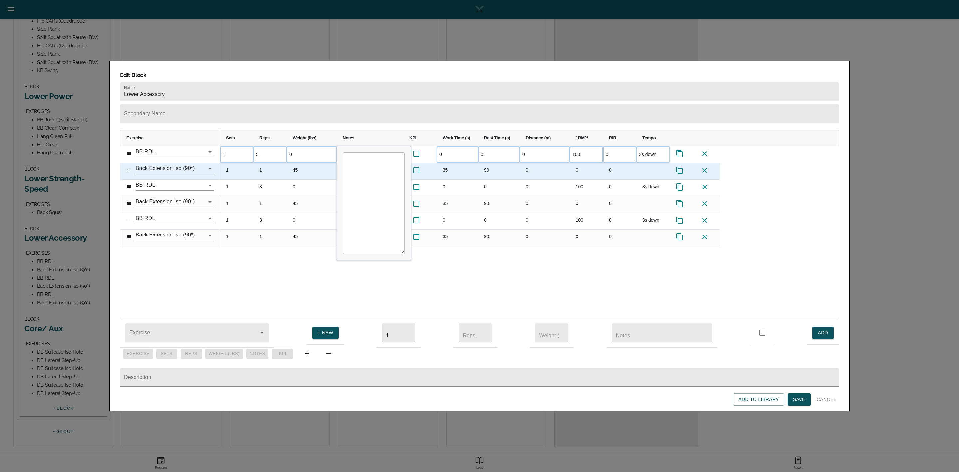
scroll to position [0, 0]
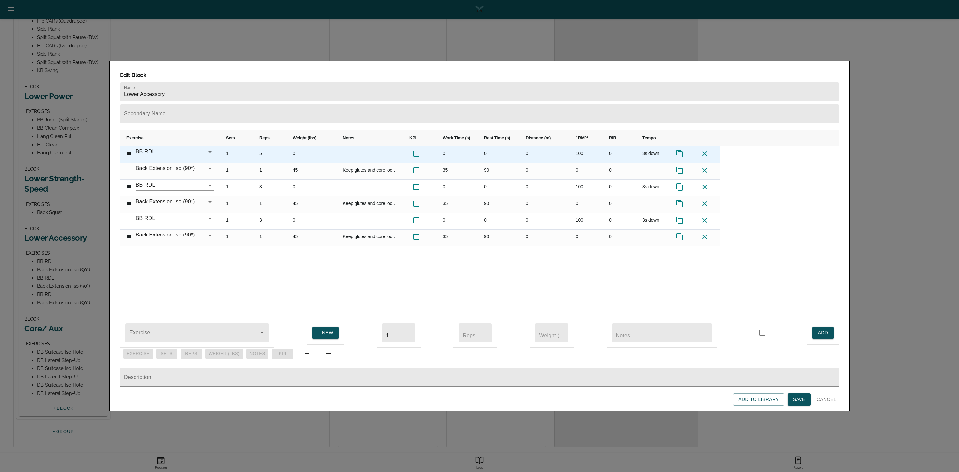
click at [579, 146] on div "100" at bounding box center [586, 154] width 33 height 16
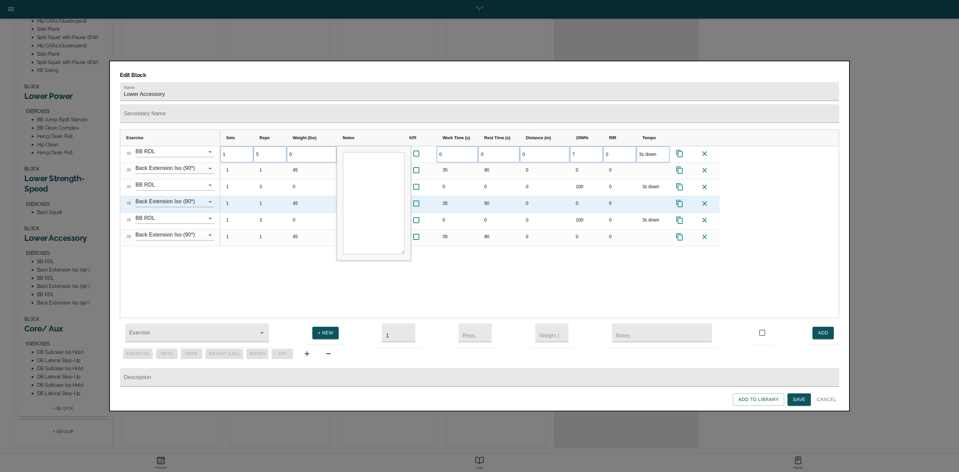
type input "75"
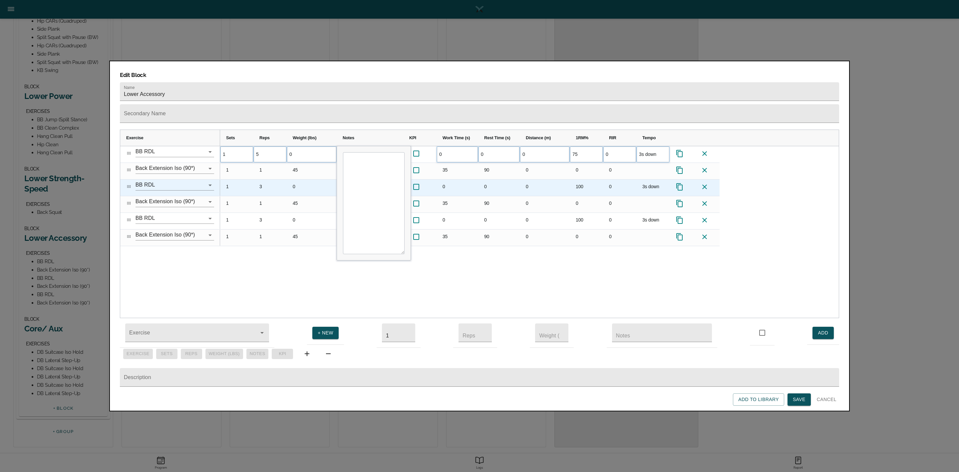
click at [577, 179] on div "100" at bounding box center [586, 187] width 33 height 16
type input "75"
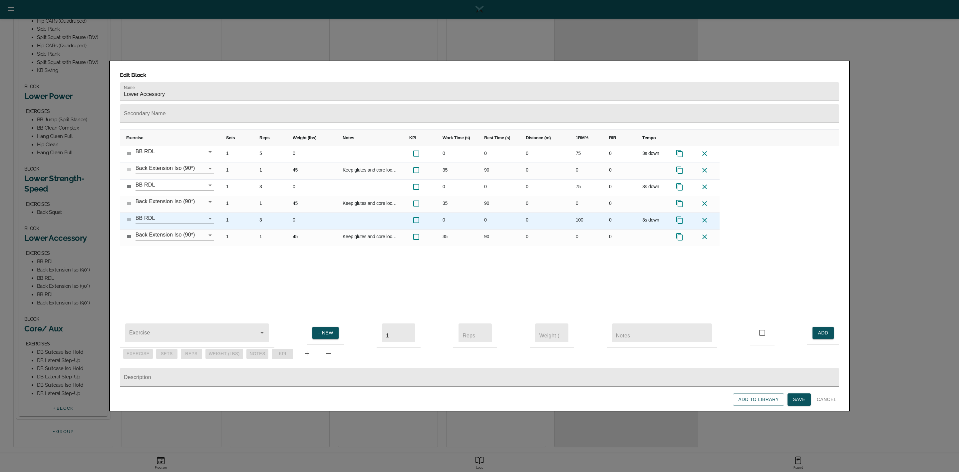
click at [588, 213] on div "100" at bounding box center [586, 221] width 33 height 16
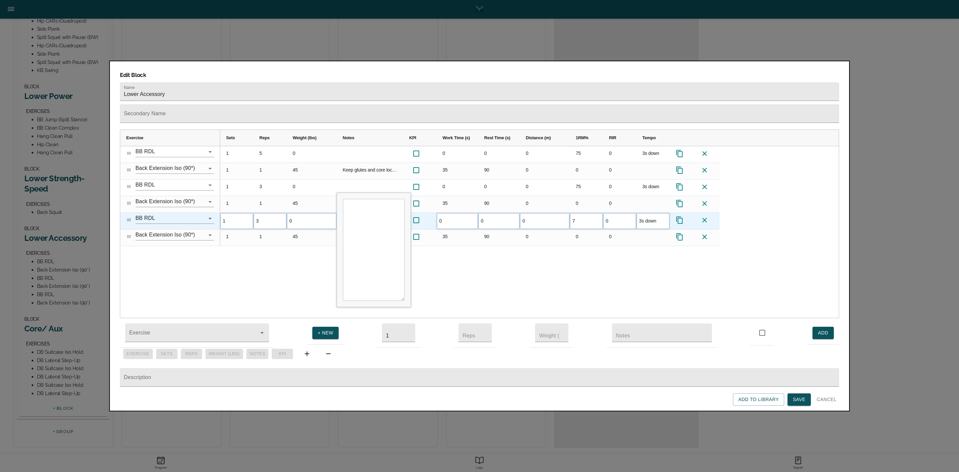
type input "75"
click at [595, 234] on div "1 5 0 0 0 0 75 0 3s down 1 1 45 Keep glutes and core locked in. refuse to let b…" at bounding box center [529, 232] width 619 height 172
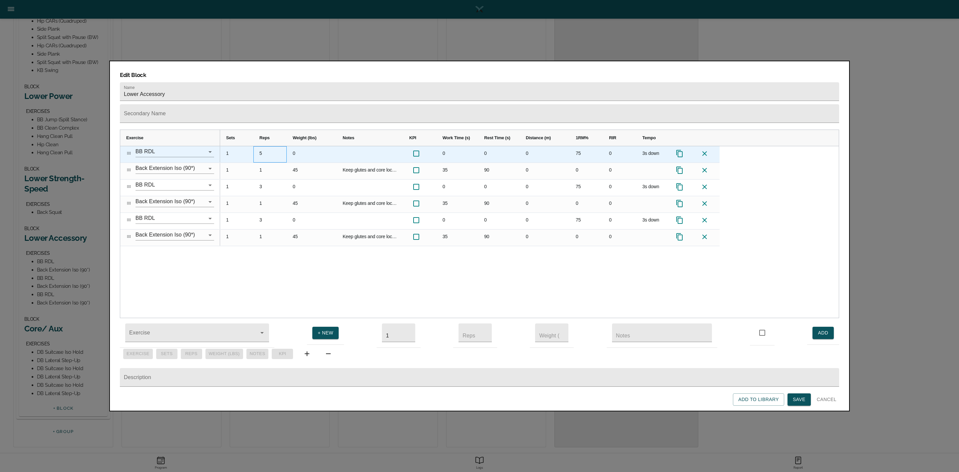
click at [259, 146] on div "5" at bounding box center [269, 154] width 33 height 16
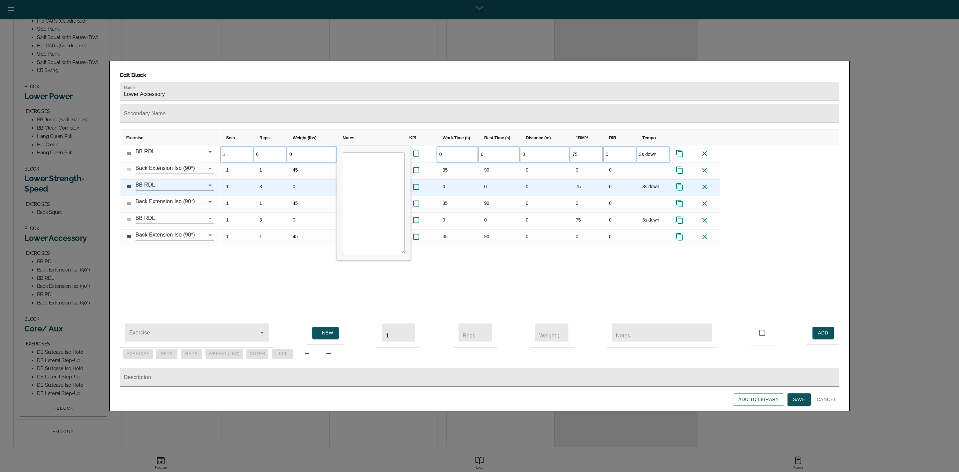
click at [265, 179] on div "3" at bounding box center [269, 187] width 33 height 16
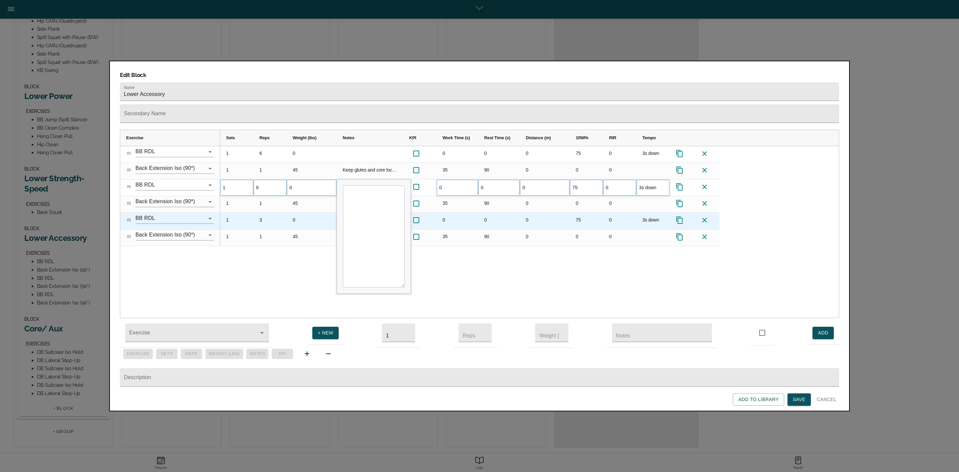
click at [262, 213] on div "3" at bounding box center [269, 221] width 33 height 16
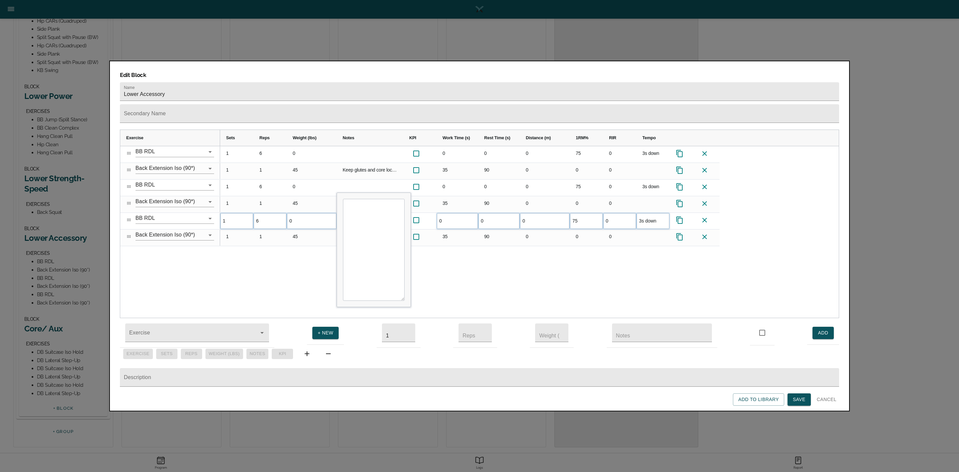
click at [255, 254] on div "1 6 0 0 0 0 75 0 3s down 1 1 45 Keep glutes and core locked in. refuse to let b…" at bounding box center [529, 232] width 619 height 172
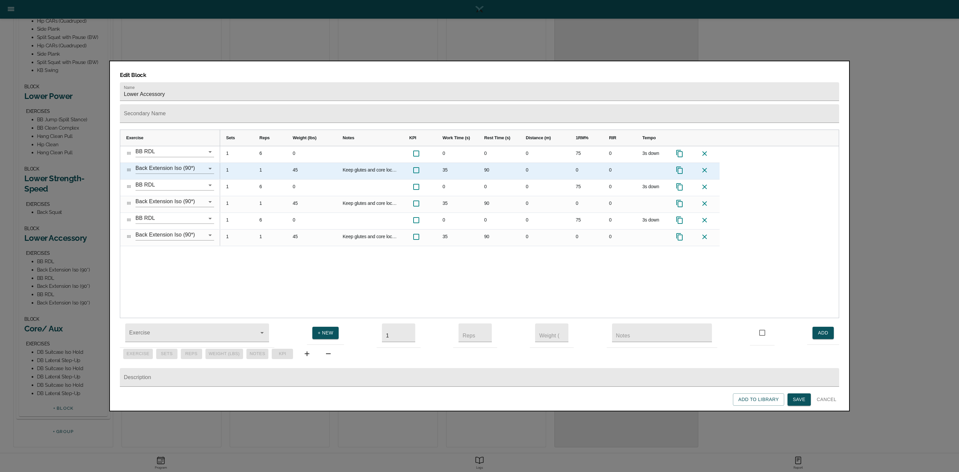
click at [443, 163] on div "35" at bounding box center [458, 171] width 42 height 16
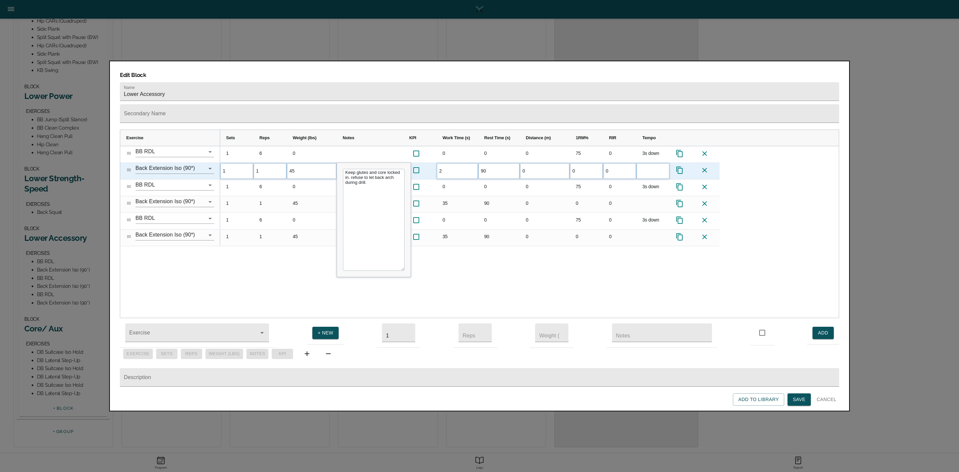
type input "25"
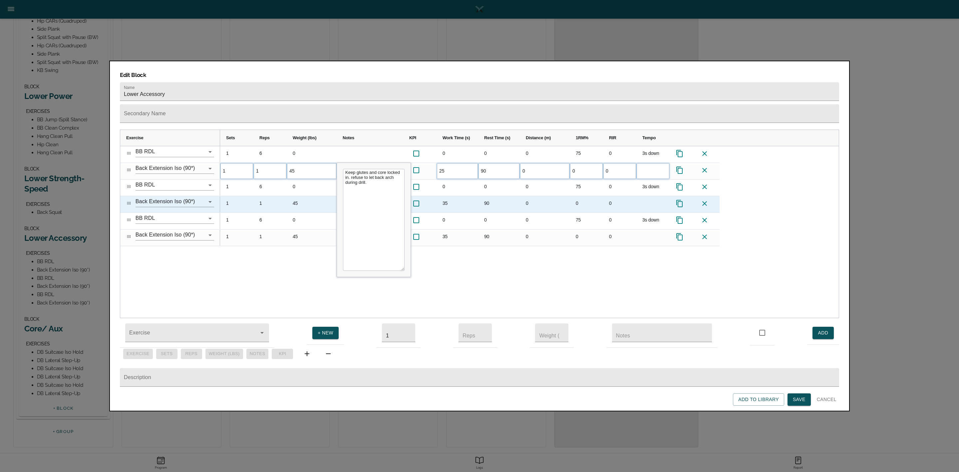
click at [449, 196] on div "35" at bounding box center [458, 204] width 42 height 16
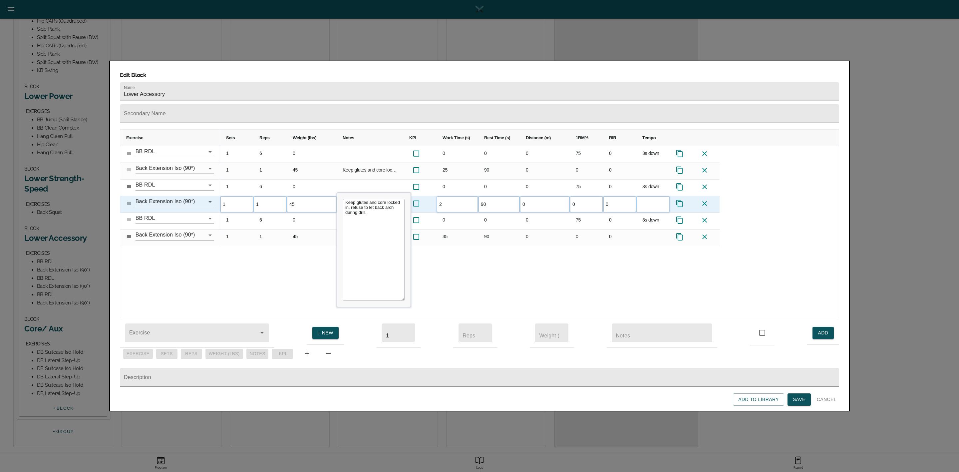
type input "25"
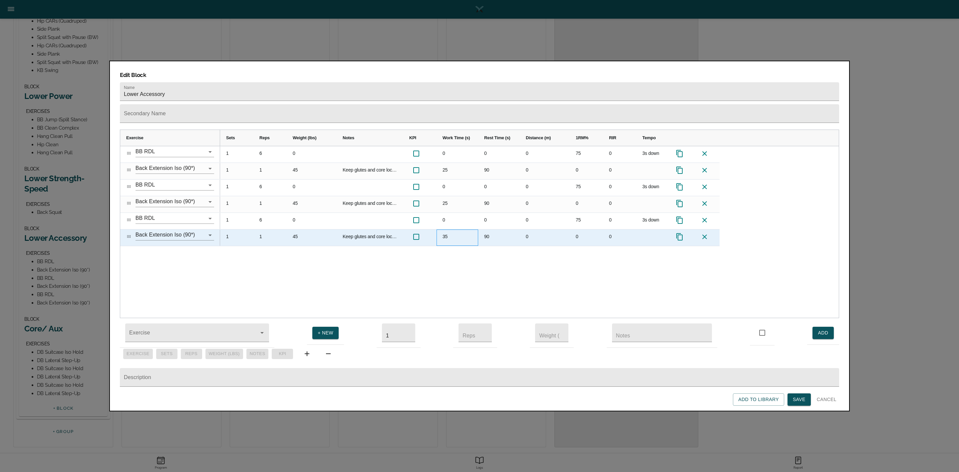
click at [447, 229] on div "35" at bounding box center [458, 237] width 42 height 16
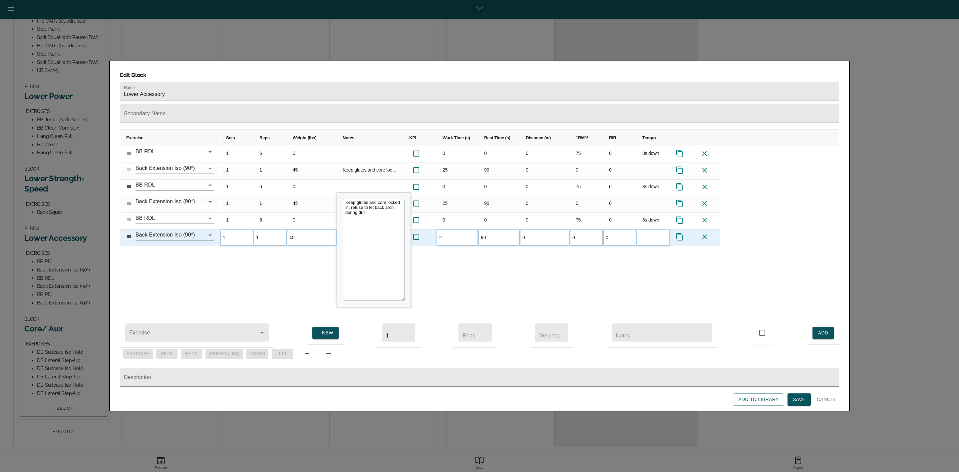
type input "25"
click at [438, 243] on div "1 6 0 0 0 0 75 0 3s down 1 1 45 Keep glutes and core locked in. refuse to let b…" at bounding box center [529, 232] width 619 height 172
click at [799, 398] on span "Save" at bounding box center [799, 399] width 13 height 8
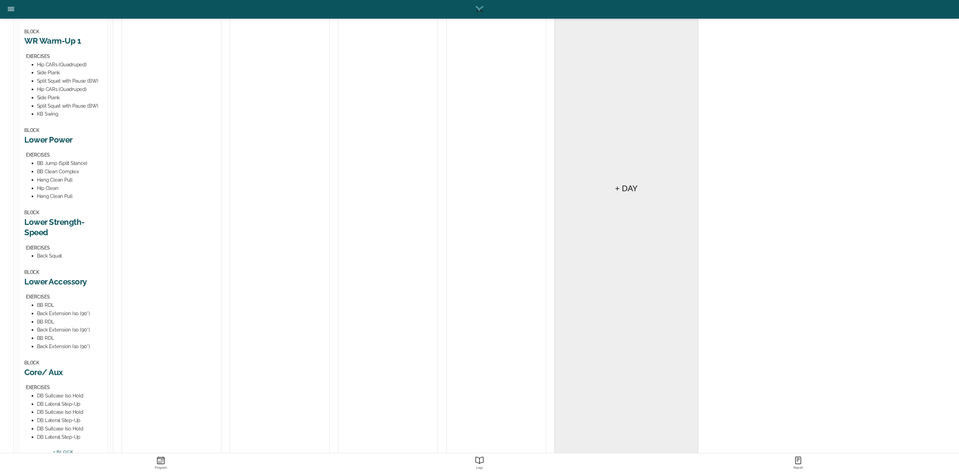
scroll to position [256, 0]
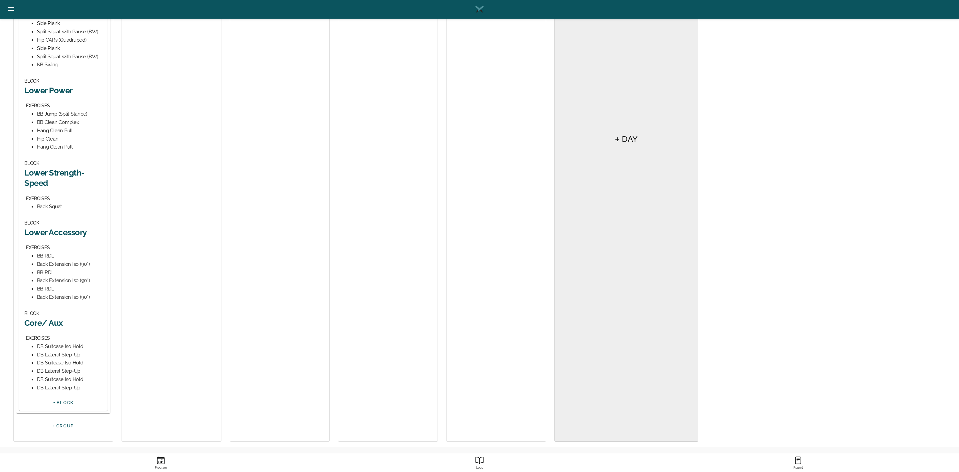
click at [51, 322] on h2 "Core/ Aux" at bounding box center [63, 323] width 78 height 10
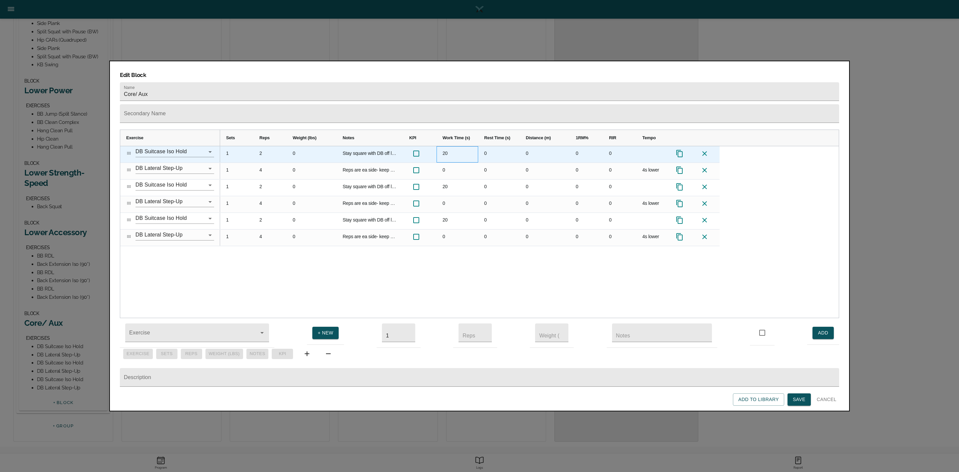
click at [444, 146] on div "20" at bounding box center [458, 154] width 42 height 16
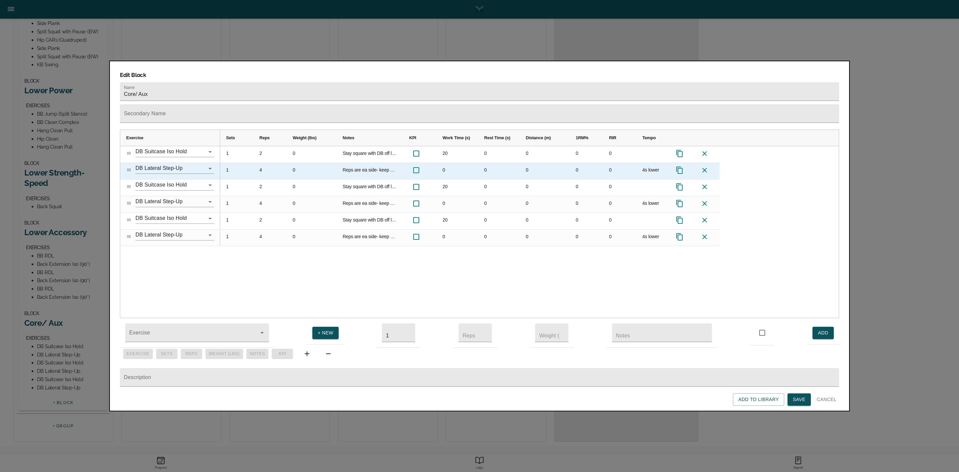
click at [261, 163] on div "4" at bounding box center [269, 171] width 33 height 16
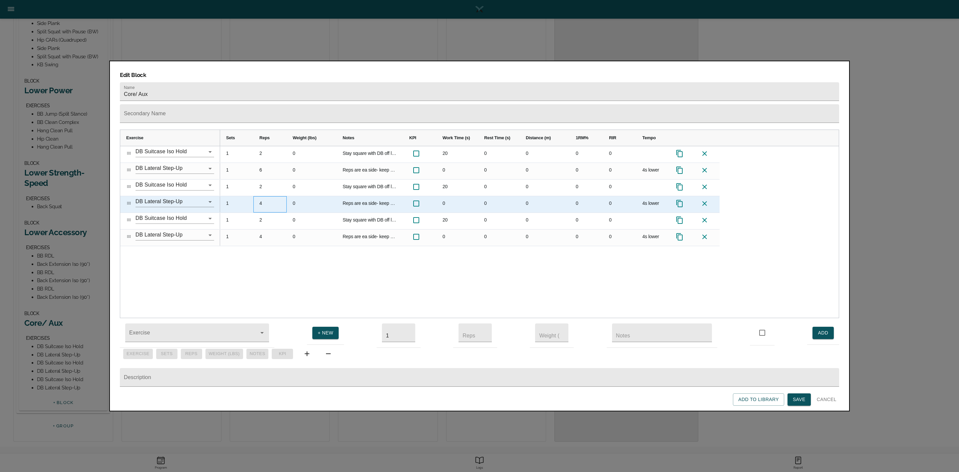
click at [265, 196] on div "4" at bounding box center [269, 204] width 33 height 16
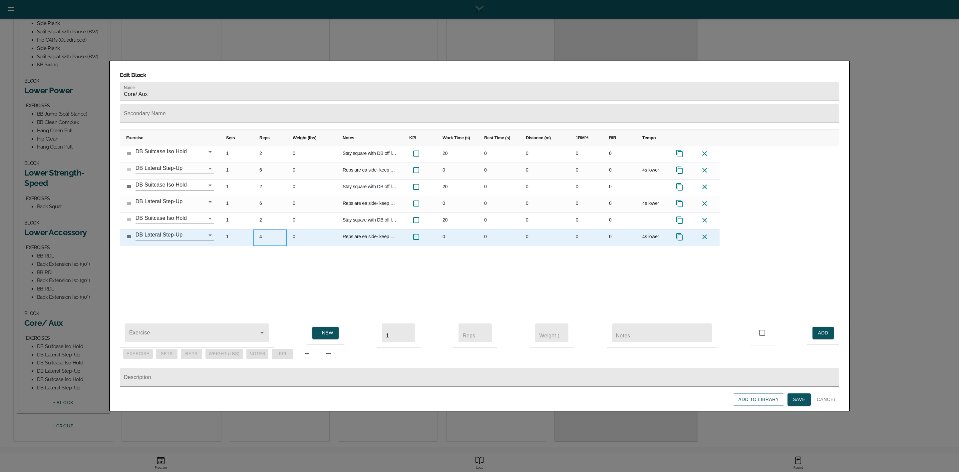
click at [263, 229] on div "4" at bounding box center [269, 237] width 33 height 16
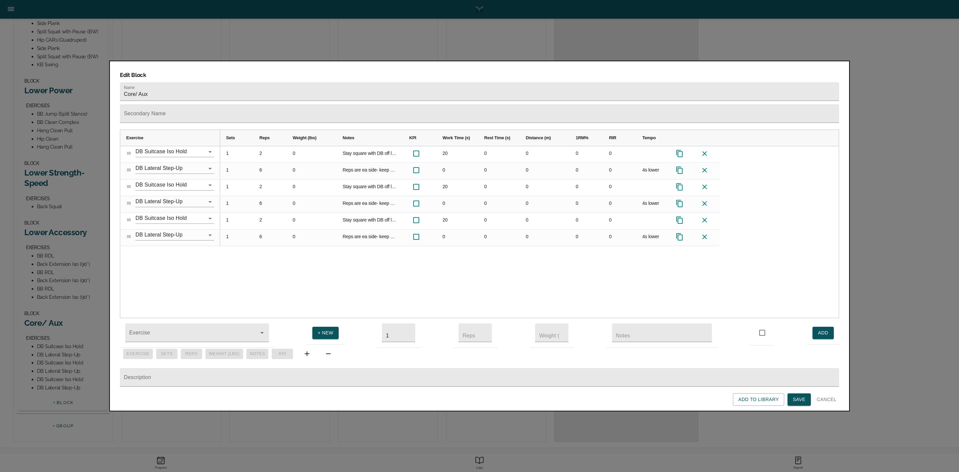
click at [269, 246] on div "1 2 0 Stay square with DB off legs and shoulder back. 20 0 0 0 0 1 6 0 Reps are…" at bounding box center [529, 232] width 619 height 172
click at [351, 274] on div "1 2 0 Stay square with DB off legs and shoulder back. 20 0 0 0 0 1 6 0 Reps are…" at bounding box center [529, 232] width 619 height 172
click at [796, 400] on span "Save" at bounding box center [799, 399] width 13 height 8
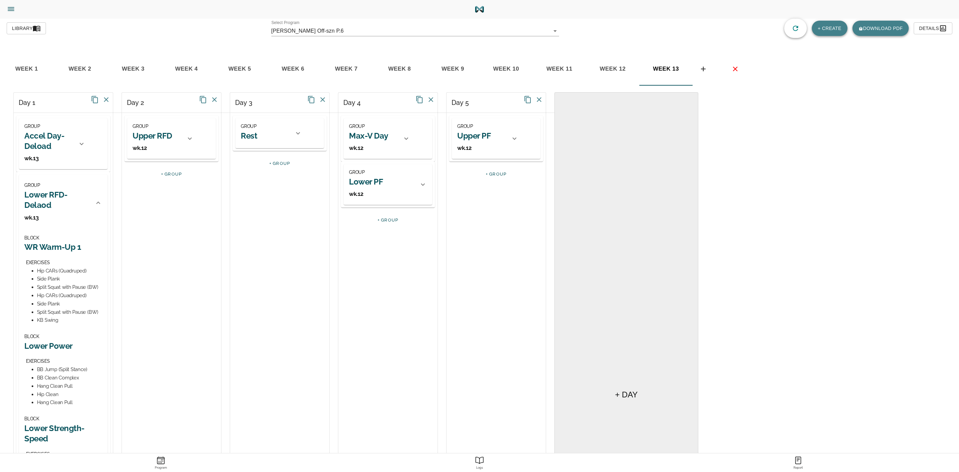
click at [90, 203] on div at bounding box center [98, 203] width 16 height 16
